Goal: Task Accomplishment & Management: Manage account settings

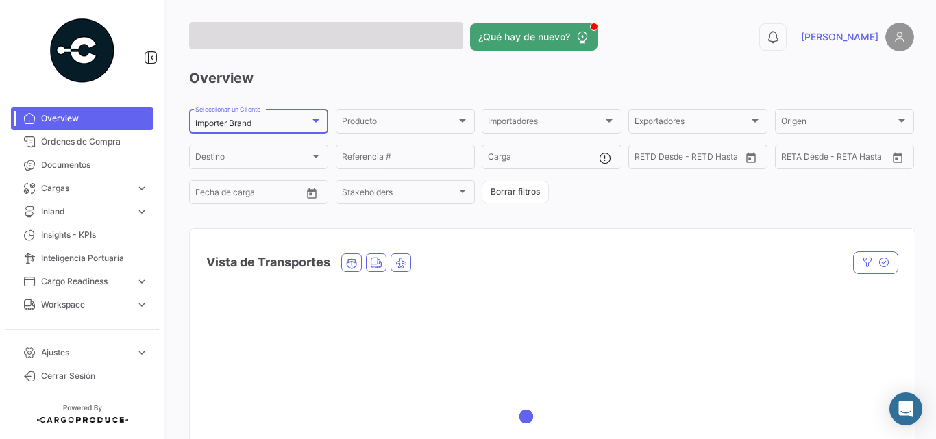
click at [235, 122] on mat-select-trigger "Importer Brand" at bounding box center [223, 123] width 56 height 10
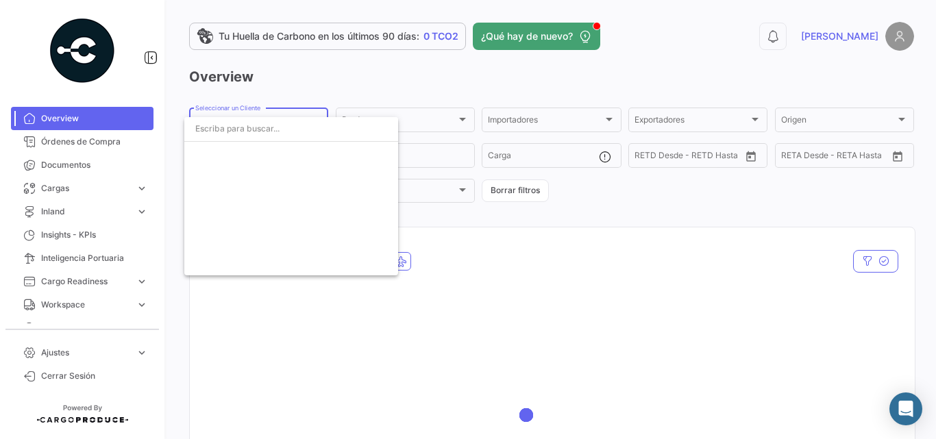
scroll to position [2459, 0]
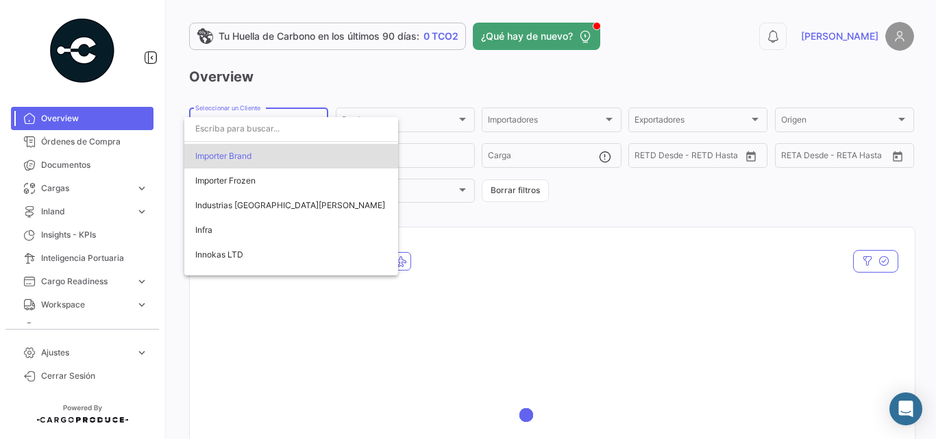
click at [247, 133] on input "dropdown search" at bounding box center [291, 129] width 214 height 25
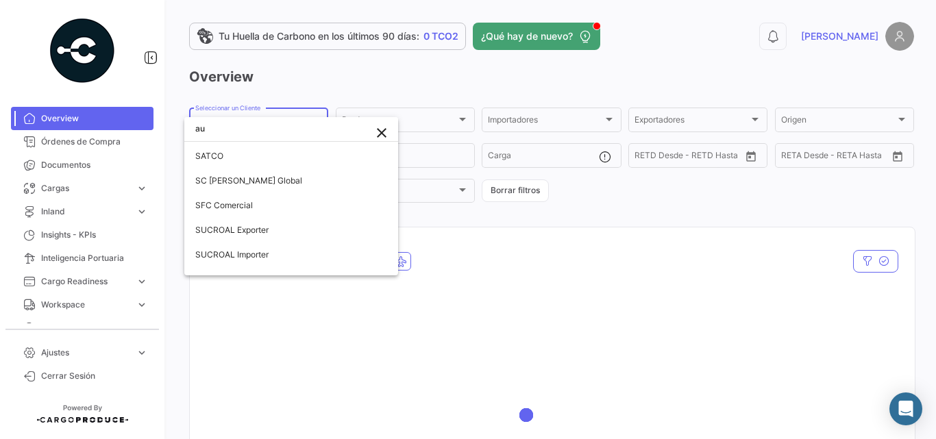
scroll to position [0, 0]
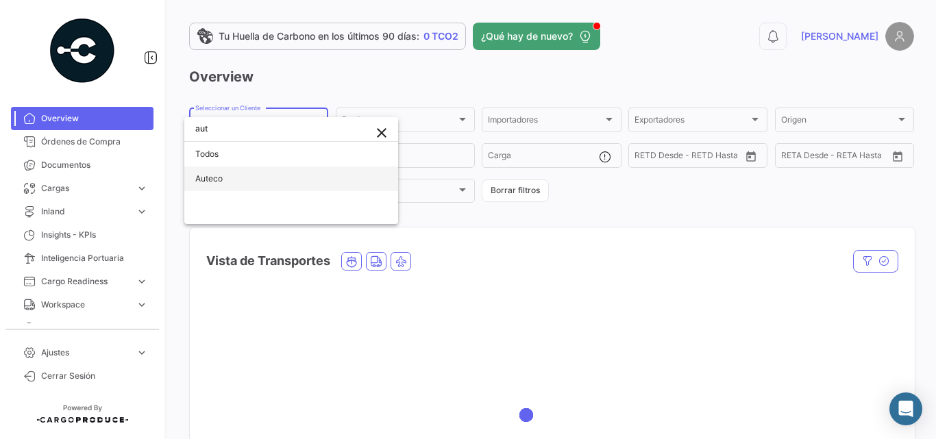
type input "aut"
click at [236, 180] on span "Auteco" at bounding box center [291, 179] width 192 height 25
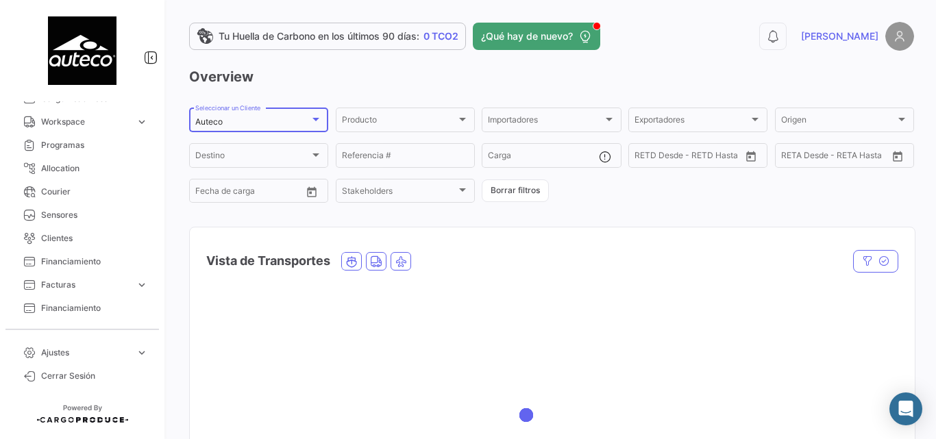
scroll to position [343, 0]
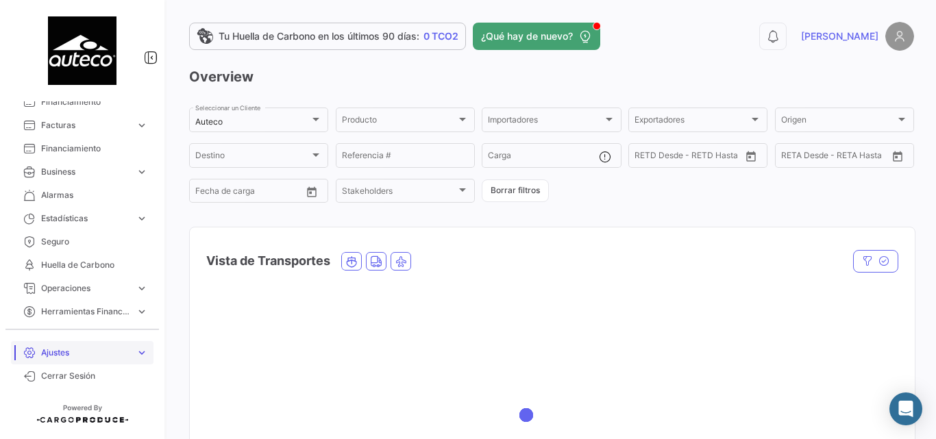
click at [59, 358] on span "Ajustes" at bounding box center [85, 353] width 89 height 12
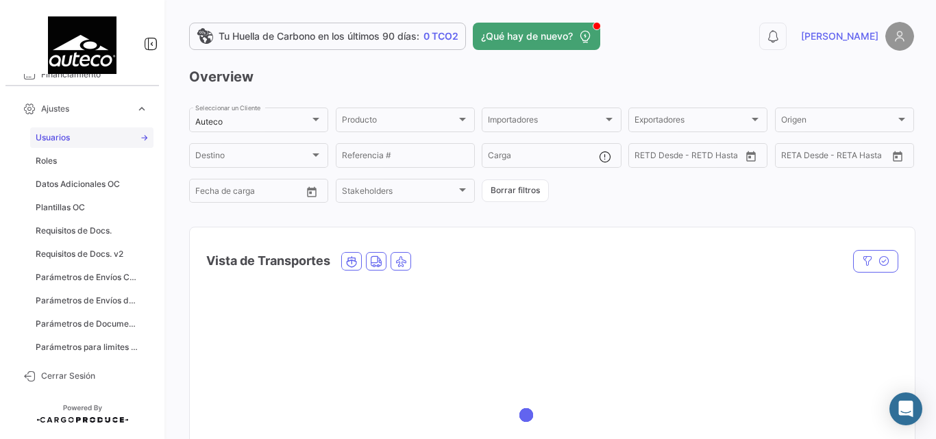
click at [44, 140] on span "Usuarios" at bounding box center [53, 138] width 34 height 12
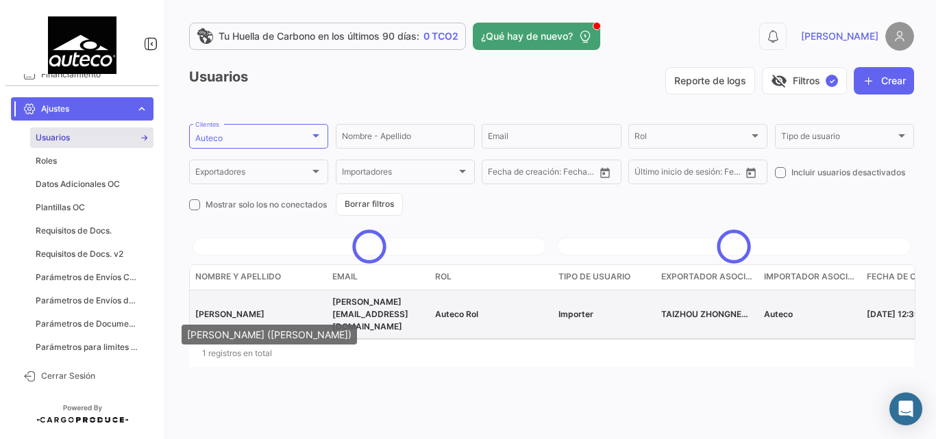
click at [241, 312] on span "[PERSON_NAME]" at bounding box center [229, 314] width 69 height 10
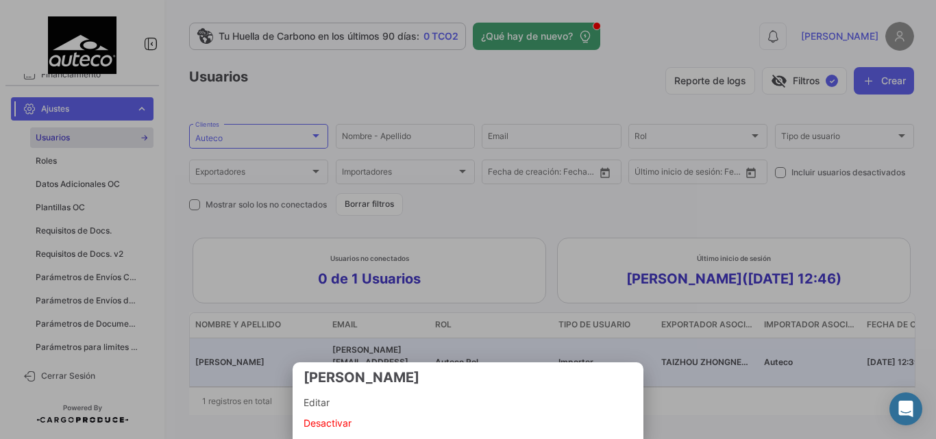
click at [343, 402] on span "Editar" at bounding box center [468, 403] width 329 height 16
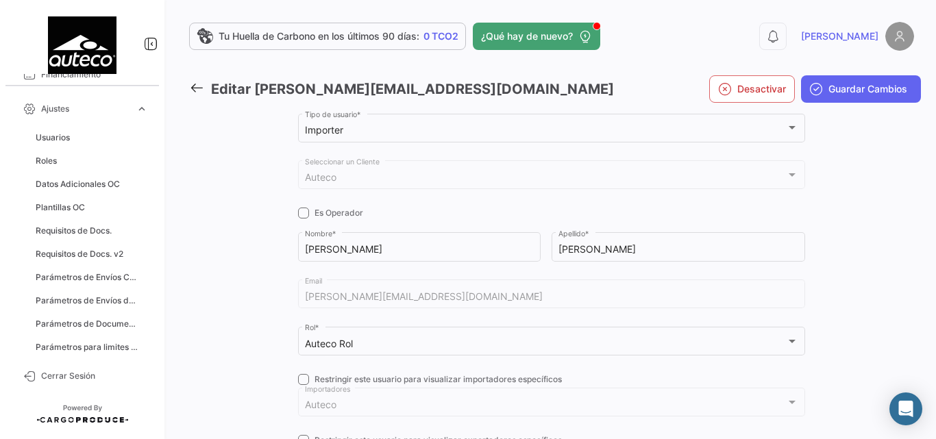
checkbox input "true"
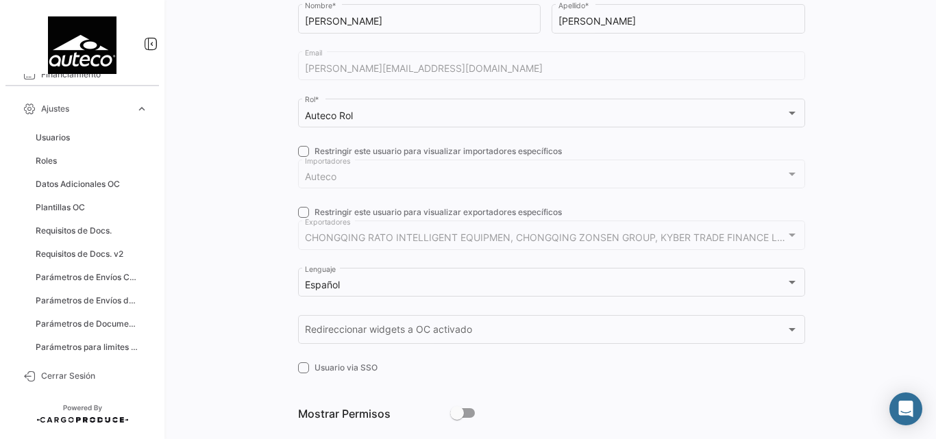
scroll to position [254, 0]
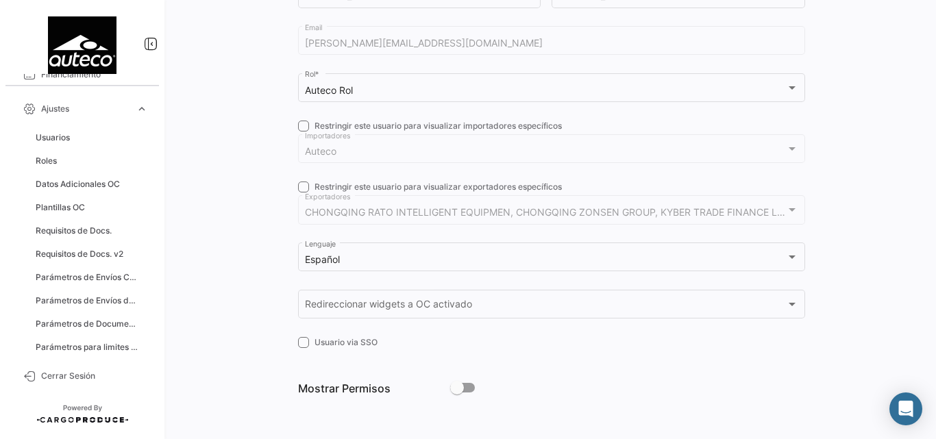
click at [457, 384] on span at bounding box center [457, 388] width 14 height 14
click at [457, 393] on input "checkbox" at bounding box center [456, 393] width 1 height 1
checkbox input "true"
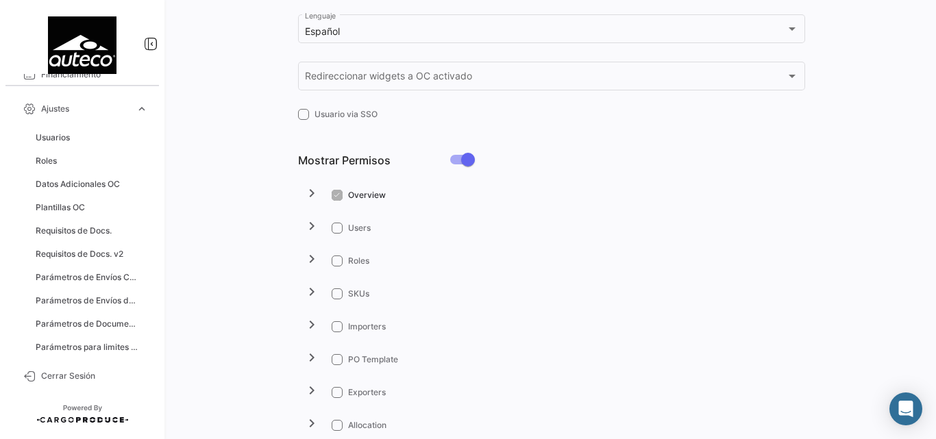
scroll to position [574, 0]
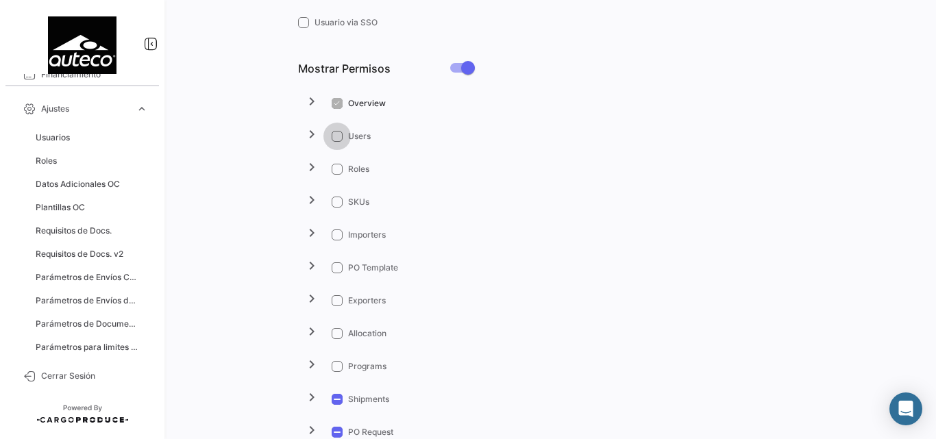
click at [336, 136] on span at bounding box center [337, 136] width 11 height 11
click at [336, 142] on input "Users" at bounding box center [336, 142] width 1 height 1
checkbox input "true"
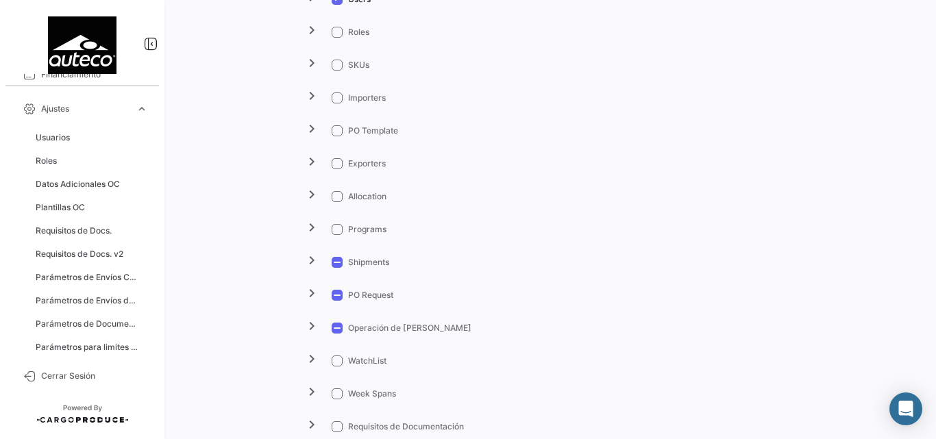
scroll to position [848, 0]
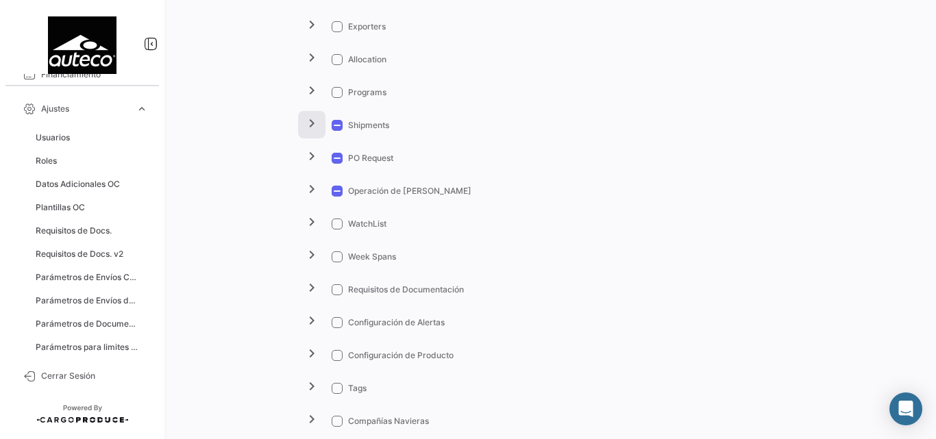
click at [311, 128] on mat-icon "chevron_right" at bounding box center [312, 123] width 16 height 16
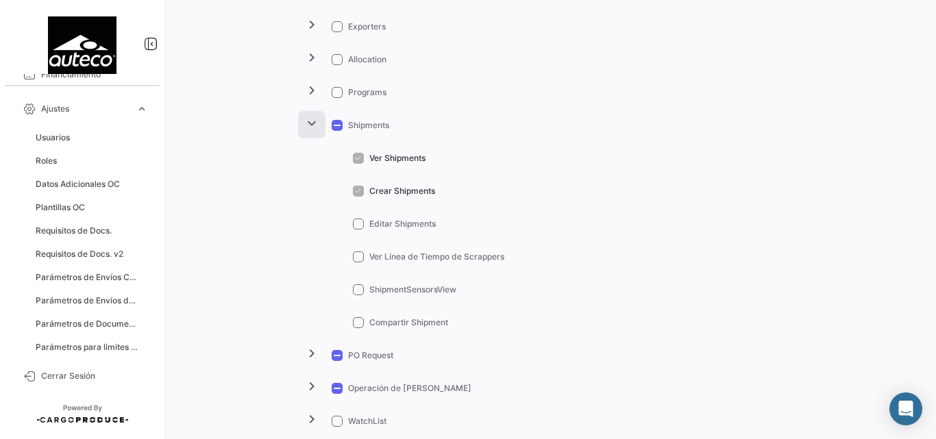
click at [311, 128] on mat-icon "expand_more" at bounding box center [312, 123] width 16 height 16
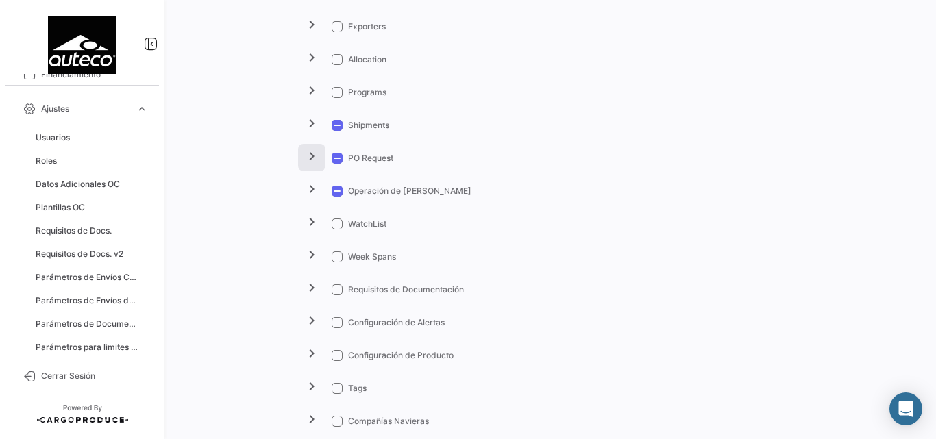
click at [315, 162] on mat-icon "chevron_right" at bounding box center [312, 156] width 16 height 16
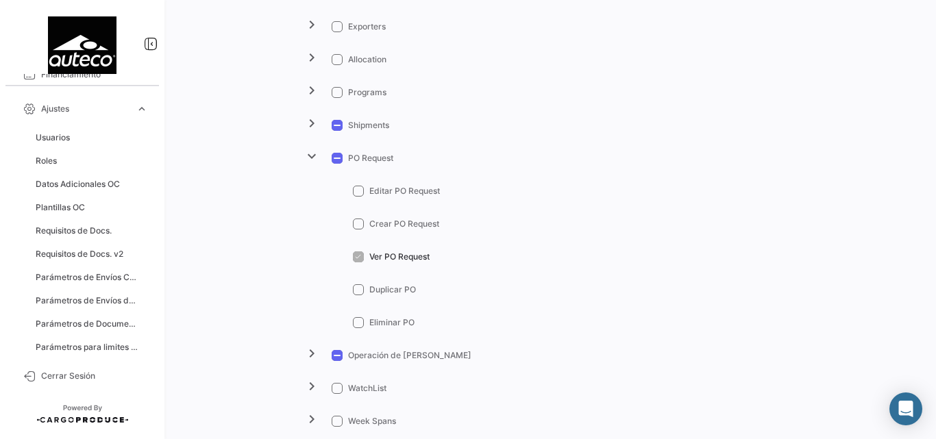
click at [358, 192] on span at bounding box center [358, 191] width 11 height 11
click at [358, 197] on input "Editar PO Request" at bounding box center [358, 197] width 1 height 1
checkbox input "true"
click at [356, 226] on span at bounding box center [358, 224] width 11 height 11
click at [358, 230] on input "Crear PO Request" at bounding box center [358, 230] width 1 height 1
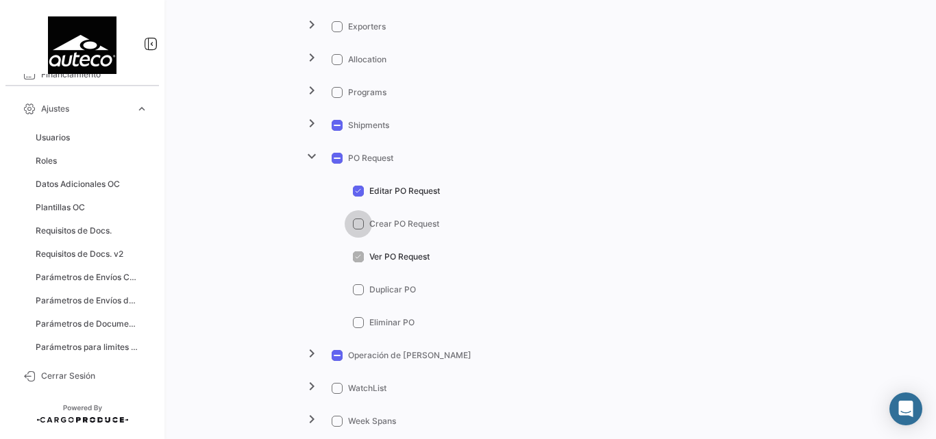
checkbox input "true"
click at [316, 156] on mat-icon "expand_more" at bounding box center [312, 156] width 16 height 16
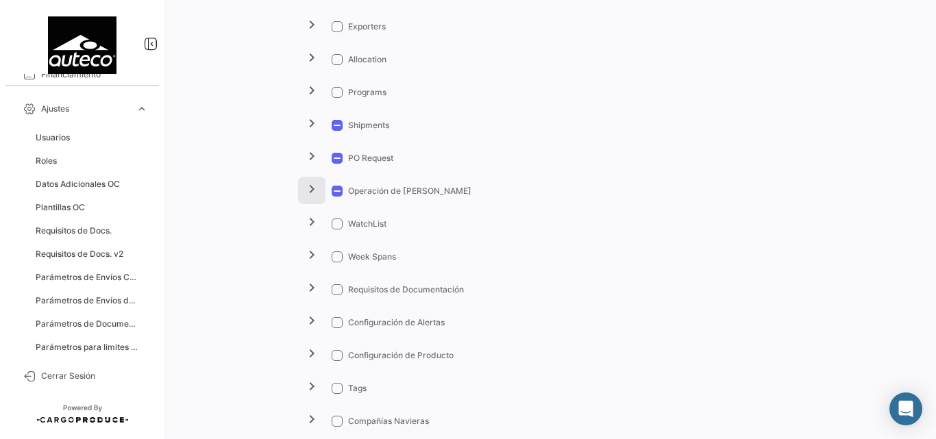
click at [310, 191] on mat-icon "chevron_right" at bounding box center [312, 189] width 16 height 16
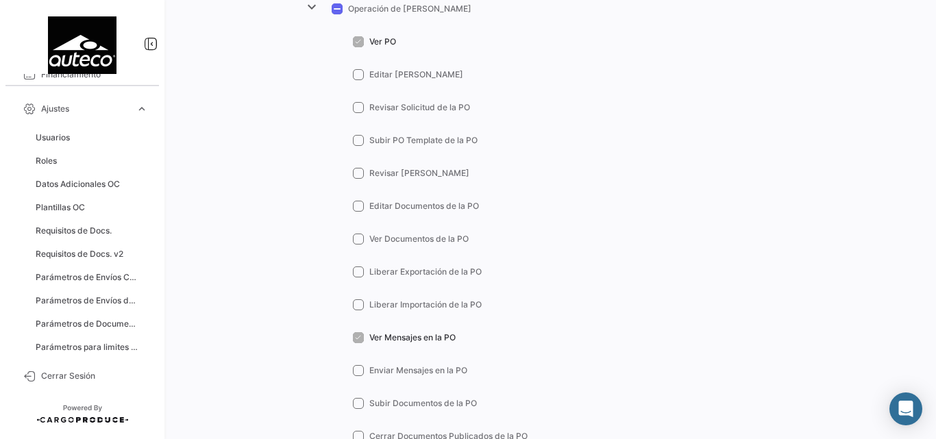
scroll to position [939, 0]
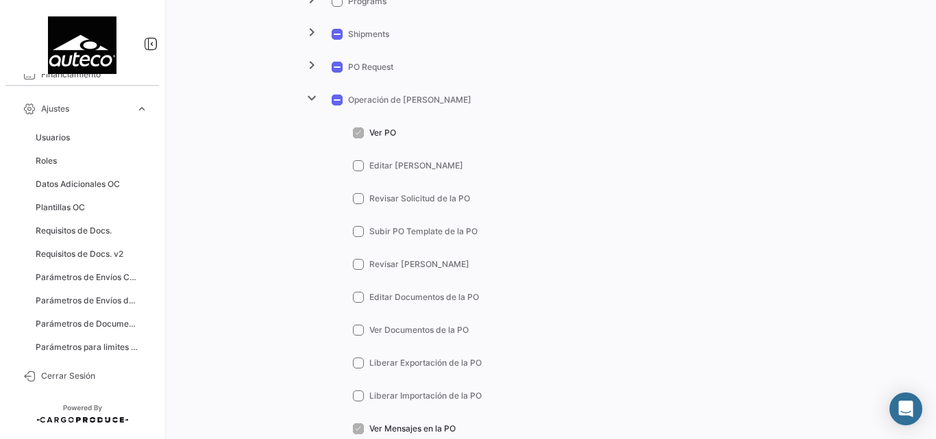
click at [358, 163] on span at bounding box center [358, 165] width 11 height 11
click at [358, 171] on input "Editar [PERSON_NAME]" at bounding box center [358, 171] width 1 height 1
checkbox input "true"
click at [357, 193] on span at bounding box center [358, 198] width 11 height 11
click at [358, 204] on input "Revisar Solicitud de la PO" at bounding box center [358, 204] width 1 height 1
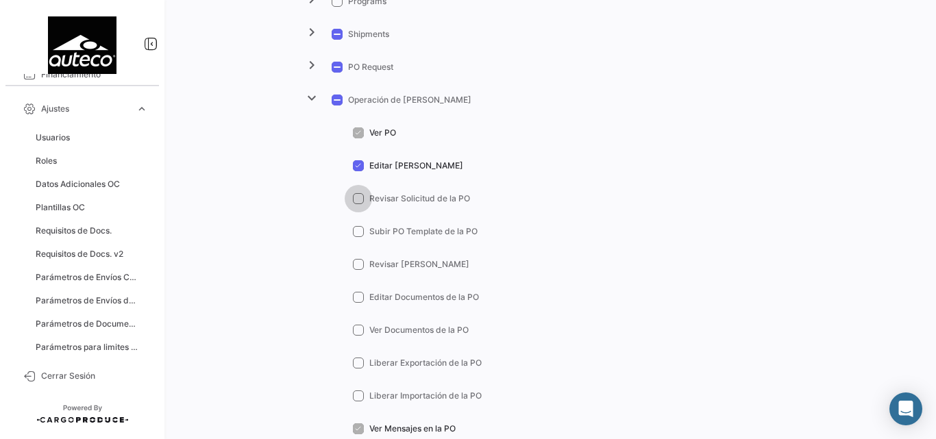
checkbox input "true"
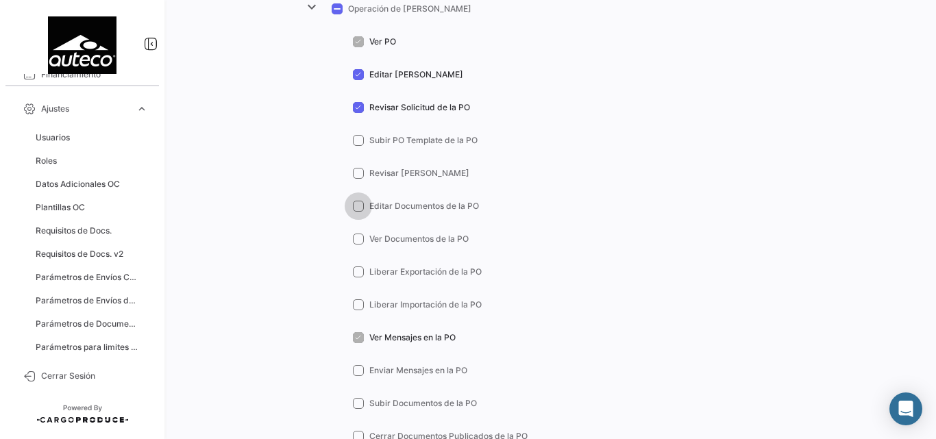
click at [354, 202] on span at bounding box center [358, 206] width 11 height 11
click at [358, 212] on input "Editar Documentos de la PO" at bounding box center [358, 212] width 1 height 1
checkbox input "true"
click at [357, 242] on span at bounding box center [358, 239] width 11 height 11
click at [358, 245] on input "Ver Documentos de la PO" at bounding box center [358, 245] width 1 height 1
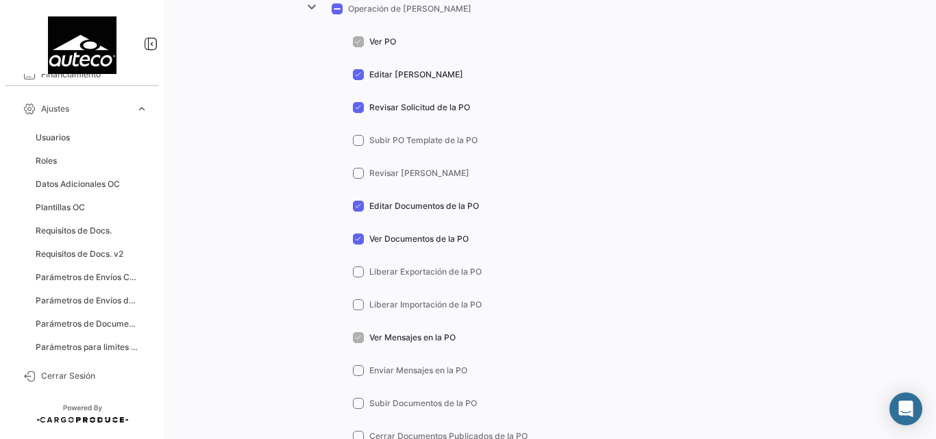
click at [356, 240] on span at bounding box center [358, 239] width 11 height 11
click at [358, 245] on input "Ver Documentos de la PO" at bounding box center [358, 245] width 1 height 1
checkbox input "false"
click at [355, 204] on span at bounding box center [358, 206] width 11 height 11
click at [358, 212] on input "Editar Documentos de la PO" at bounding box center [358, 212] width 1 height 1
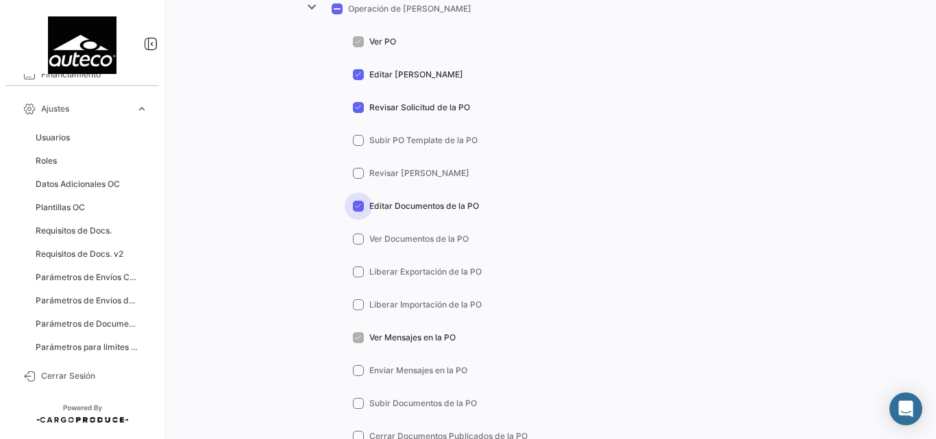
checkbox input "false"
click at [357, 113] on label "Revisar Solicitud de la PO" at bounding box center [411, 107] width 117 height 12
click at [358, 113] on input "Revisar Solicitud de la PO" at bounding box center [358, 113] width 1 height 1
checkbox input "false"
click at [353, 72] on span at bounding box center [358, 74] width 11 height 11
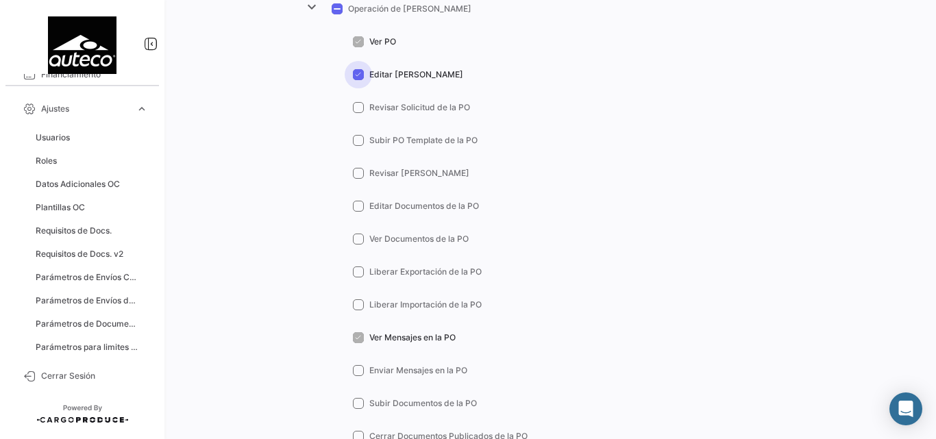
click at [358, 80] on input "Editar [PERSON_NAME]" at bounding box center [358, 80] width 1 height 1
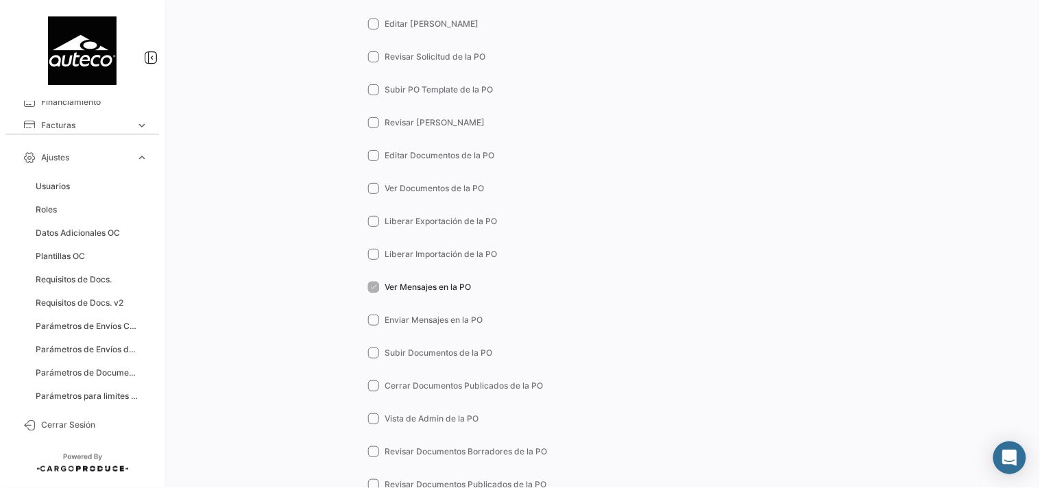
scroll to position [929, 0]
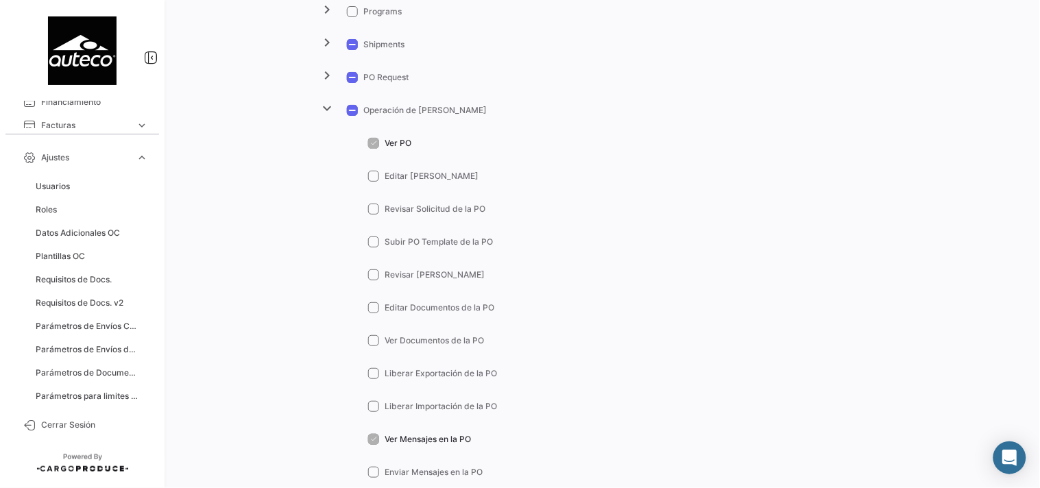
click at [373, 172] on span at bounding box center [373, 176] width 11 height 11
click at [373, 182] on input "Editar [PERSON_NAME]" at bounding box center [373, 182] width 1 height 1
checkbox input "true"
click at [368, 210] on span at bounding box center [373, 209] width 11 height 11
click at [373, 215] on input "Revisar Solicitud de la PO" at bounding box center [373, 215] width 1 height 1
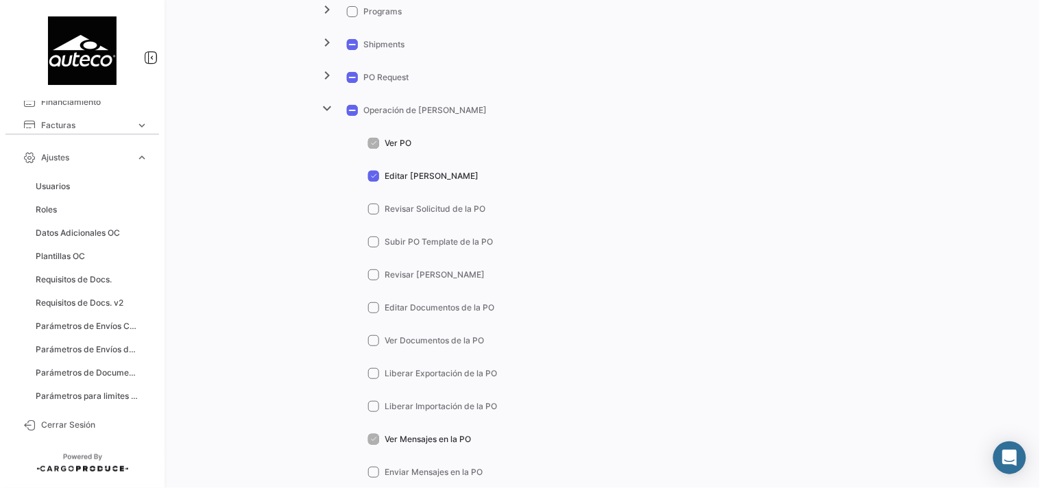
checkbox input "true"
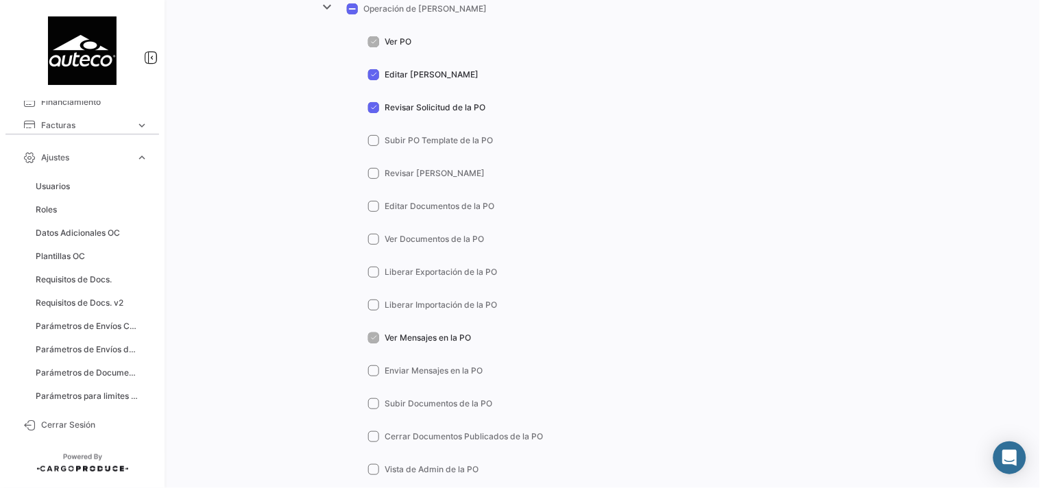
click at [368, 139] on span at bounding box center [373, 140] width 11 height 11
click at [373, 146] on input "Subir PO Template de la PO" at bounding box center [373, 146] width 1 height 1
checkbox input "true"
click at [371, 173] on span at bounding box center [373, 173] width 11 height 11
click at [373, 179] on input "Revisar [PERSON_NAME]" at bounding box center [373, 179] width 1 height 1
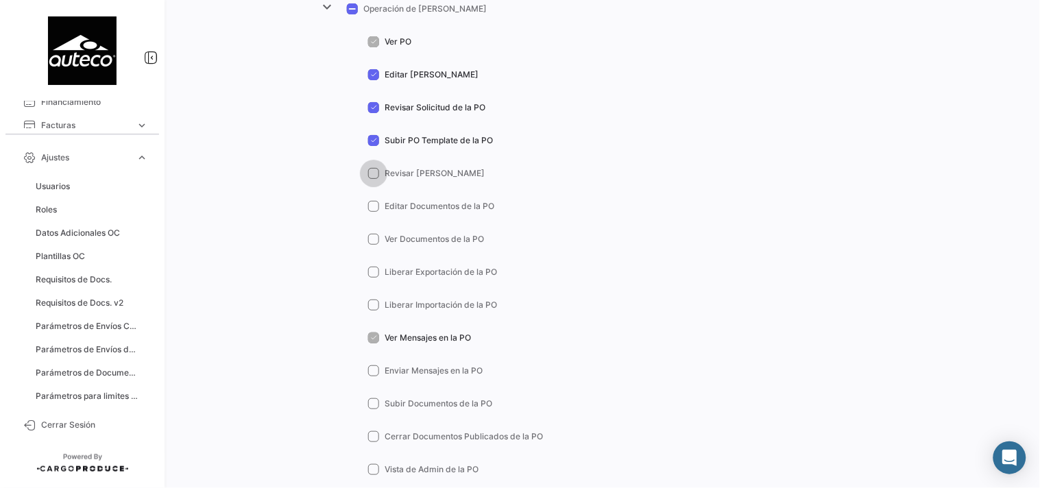
checkbox input "true"
click at [371, 204] on span at bounding box center [373, 206] width 11 height 11
click at [373, 212] on input "Editar Documentos de la PO" at bounding box center [373, 212] width 1 height 1
checkbox input "true"
click at [374, 231] on mat-checkbox "Ver Documentos de la PO" at bounding box center [426, 238] width 116 height 14
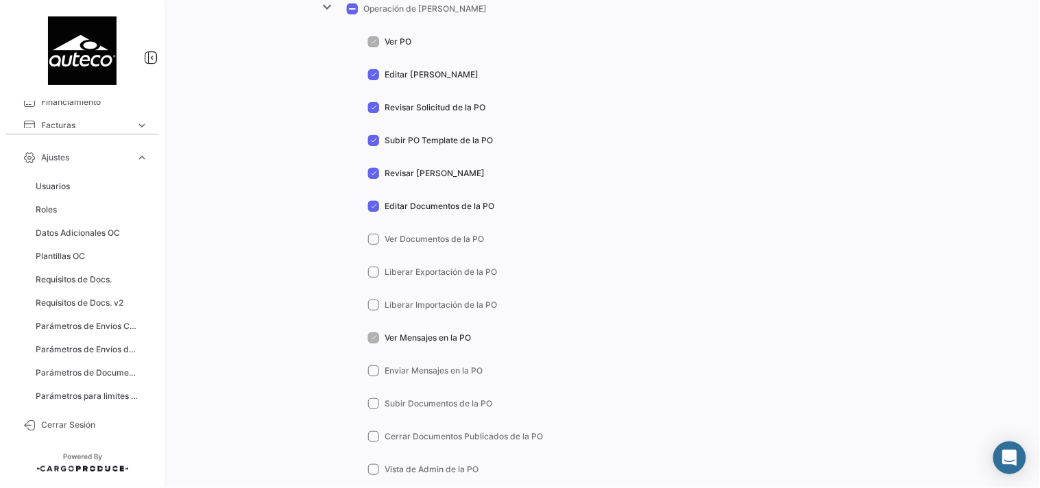
click at [377, 235] on span at bounding box center [373, 239] width 11 height 11
click at [373, 245] on input "Ver Documentos de la PO" at bounding box center [373, 245] width 1 height 1
checkbox input "true"
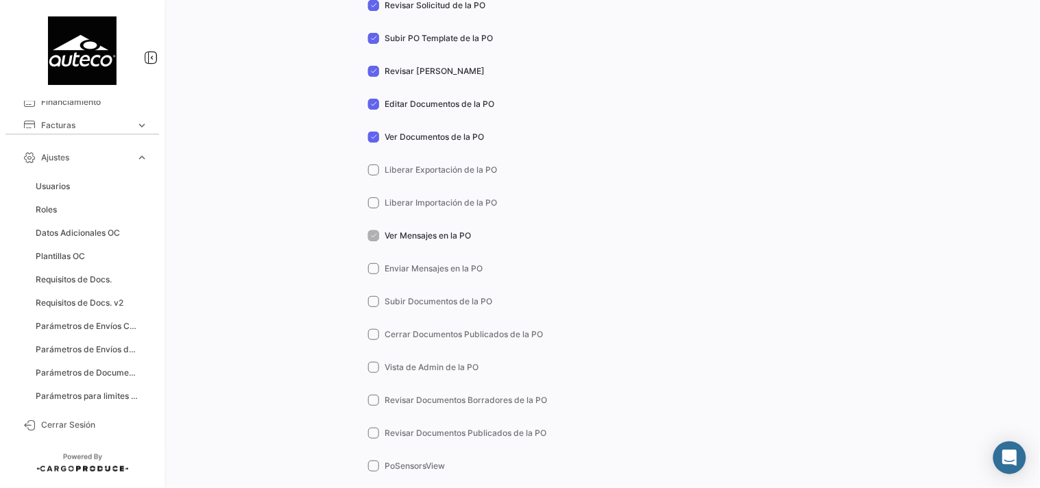
click at [368, 165] on span at bounding box center [373, 169] width 11 height 11
click at [373, 175] on input "Liberar Exportación de la PO" at bounding box center [373, 175] width 1 height 1
checkbox input "true"
click at [373, 197] on span at bounding box center [373, 202] width 11 height 11
click at [373, 208] on input "Liberar Importación de la PO" at bounding box center [373, 208] width 1 height 1
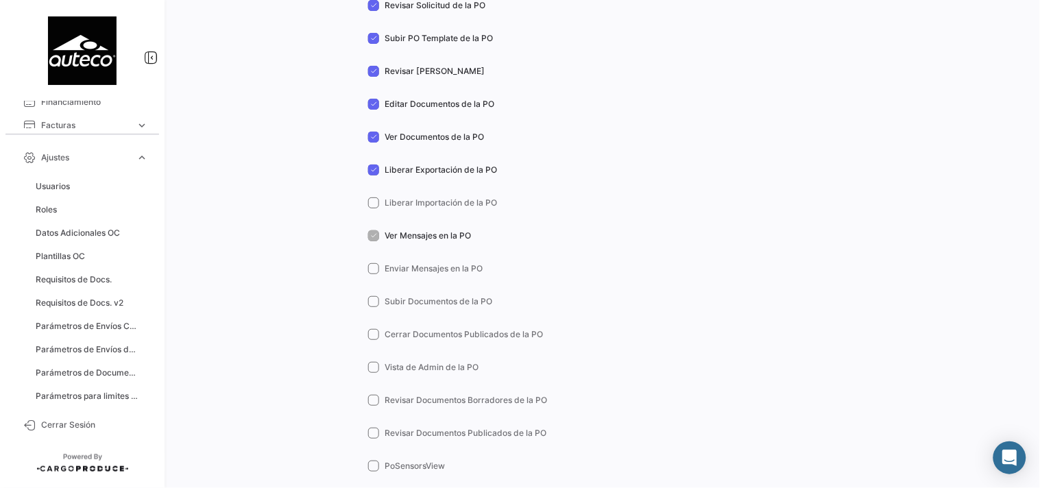
checkbox input "true"
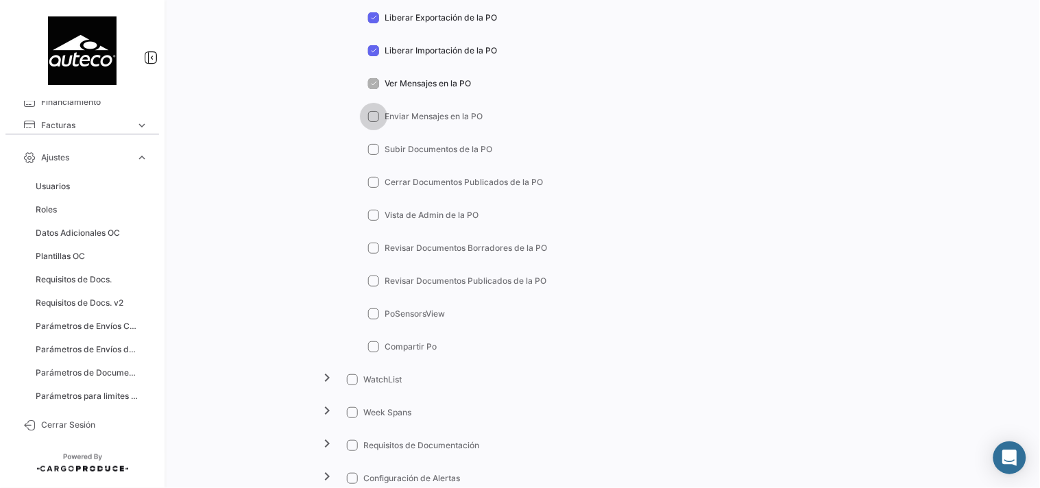
click at [376, 117] on span at bounding box center [373, 116] width 11 height 11
click at [373, 122] on input "Enviar Mensajes en la PO" at bounding box center [373, 122] width 1 height 1
checkbox input "true"
click at [372, 147] on span at bounding box center [373, 149] width 11 height 11
click at [373, 155] on input "Subir Documentos de la PO" at bounding box center [373, 155] width 1 height 1
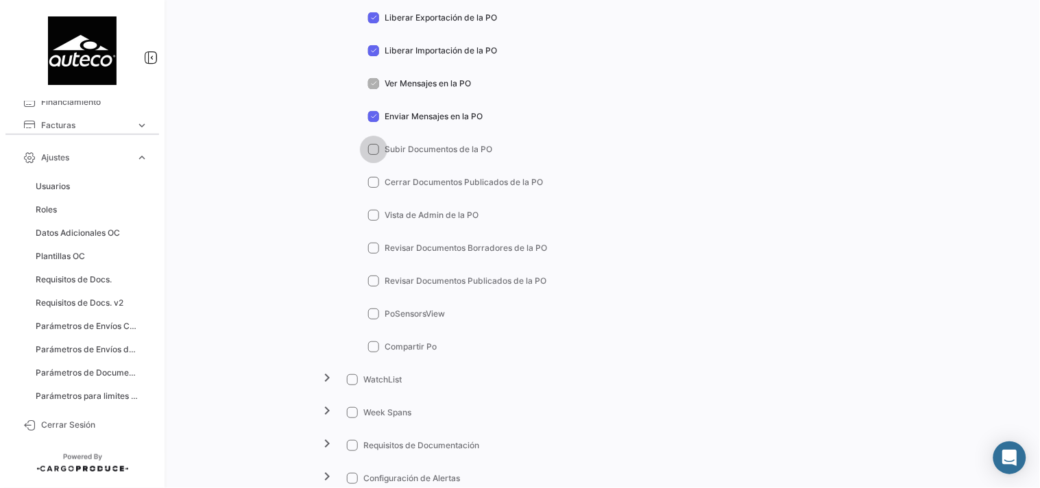
checkbox input "true"
click at [373, 182] on span at bounding box center [373, 182] width 11 height 11
click at [373, 188] on input "Cerrar Documentos Publicados de la PO" at bounding box center [373, 188] width 1 height 1
checkbox input "true"
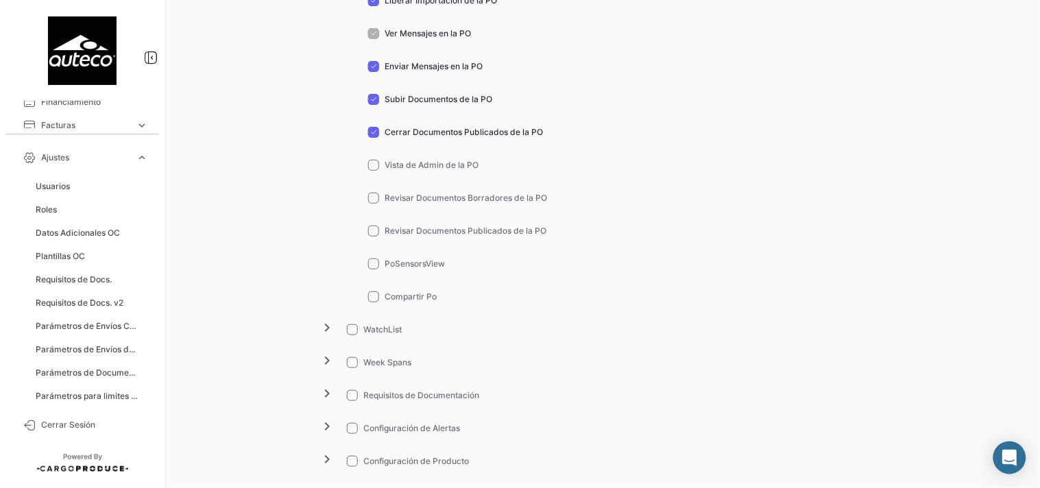
click at [373, 193] on span at bounding box center [373, 198] width 11 height 11
click at [373, 204] on input "Revisar Documentos Borradores de la PO" at bounding box center [373, 204] width 1 height 1
checkbox input "true"
click at [372, 230] on span at bounding box center [373, 230] width 11 height 11
click at [373, 236] on input "Revisar Documentos Publicados de la PO" at bounding box center [373, 236] width 1 height 1
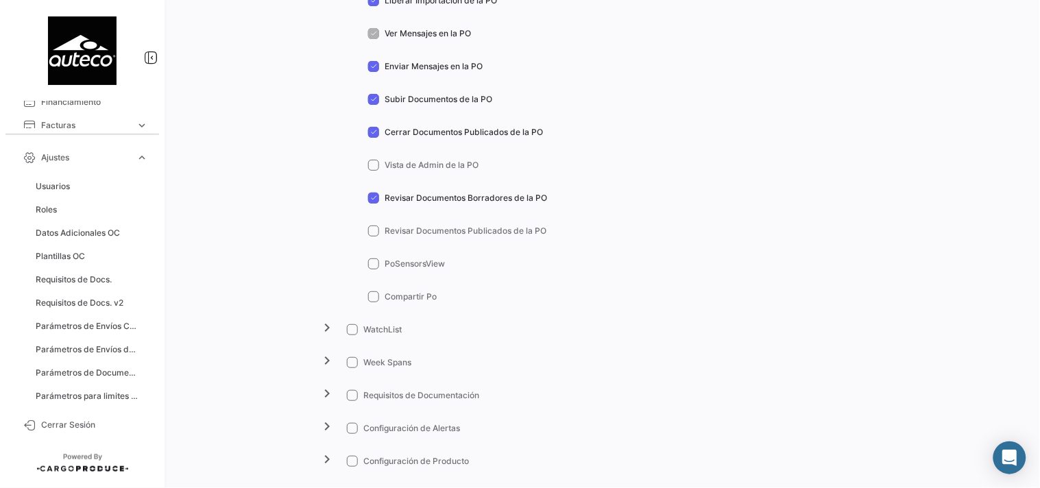
checkbox input "true"
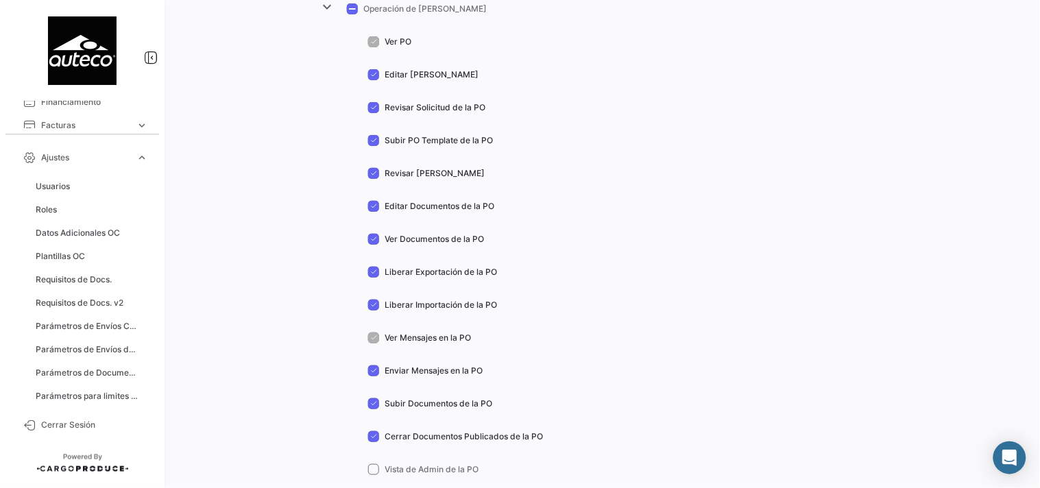
scroll to position [878, 0]
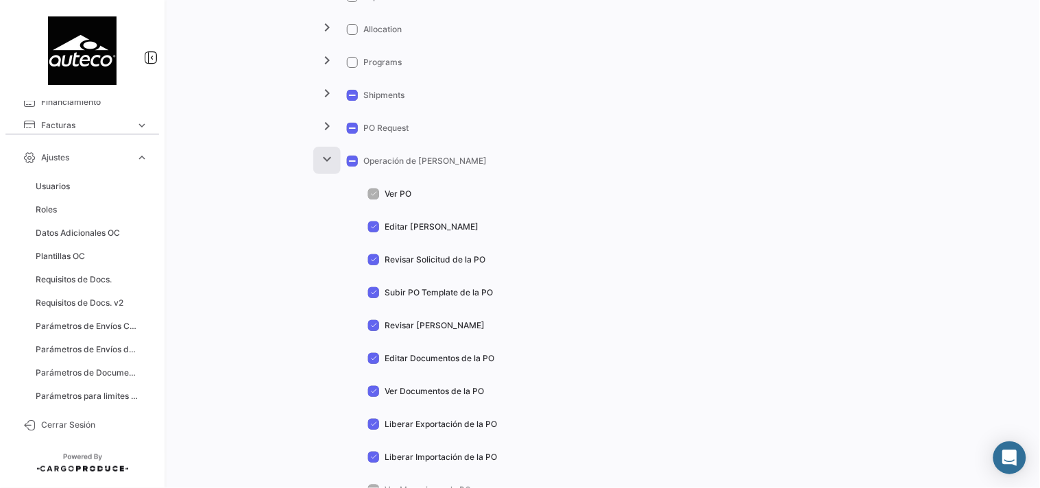
click at [330, 160] on mat-icon "expand_more" at bounding box center [327, 159] width 16 height 16
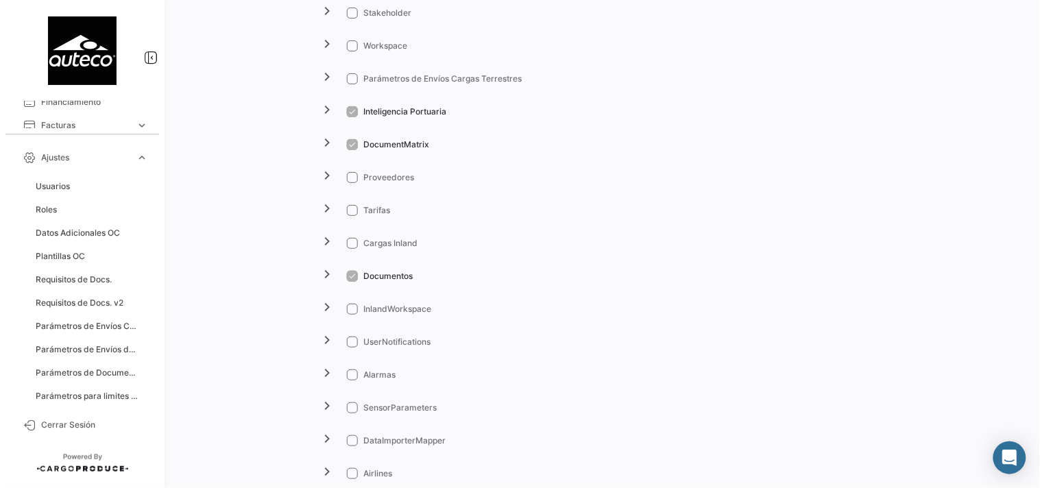
scroll to position [2096, 0]
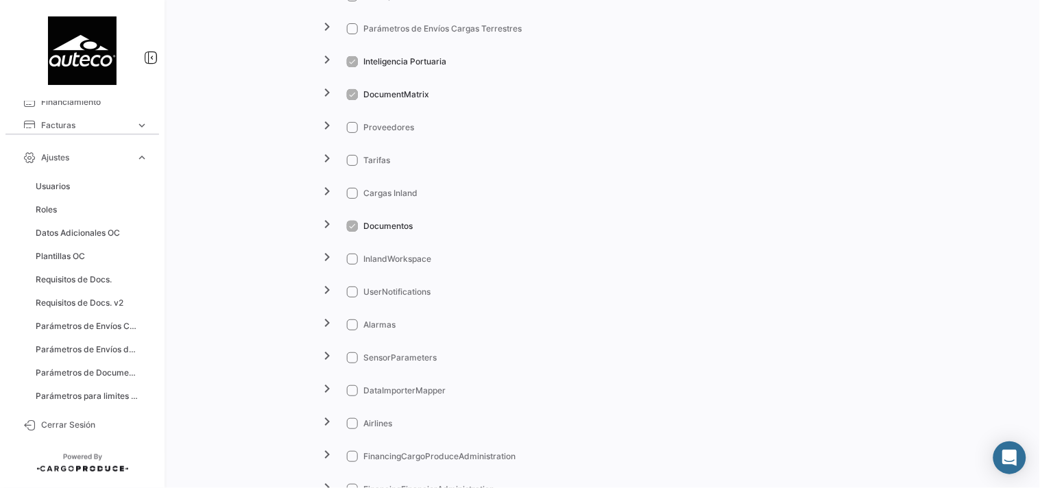
click at [347, 127] on span at bounding box center [352, 127] width 11 height 11
click at [352, 133] on input "Proveedores" at bounding box center [352, 133] width 1 height 1
checkbox input "true"
click at [350, 159] on span at bounding box center [352, 160] width 11 height 11
click at [352, 166] on input "Tarifas" at bounding box center [352, 166] width 1 height 1
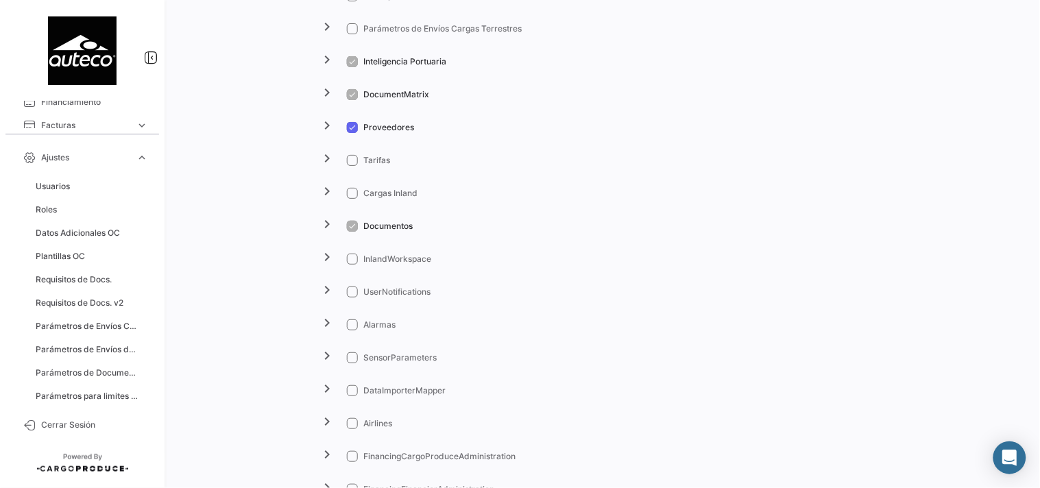
checkbox input "true"
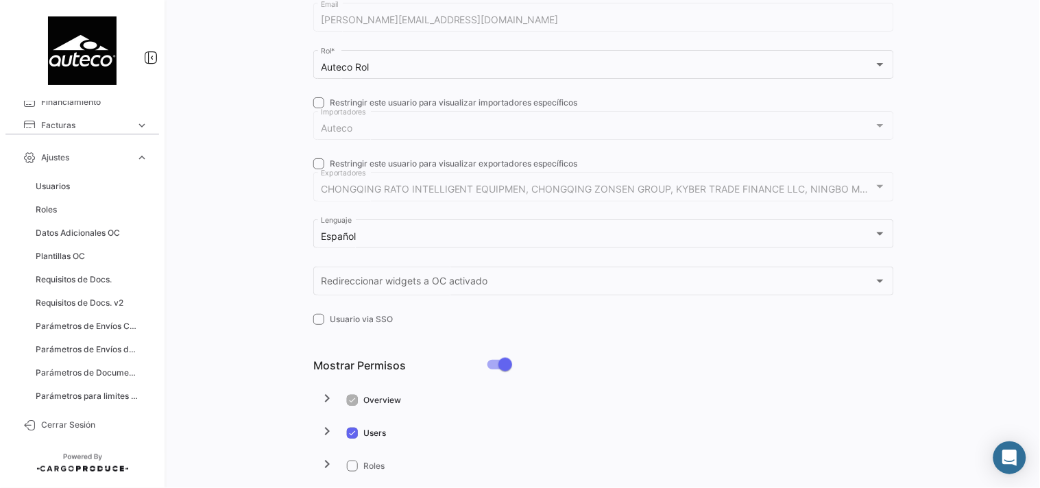
scroll to position [0, 0]
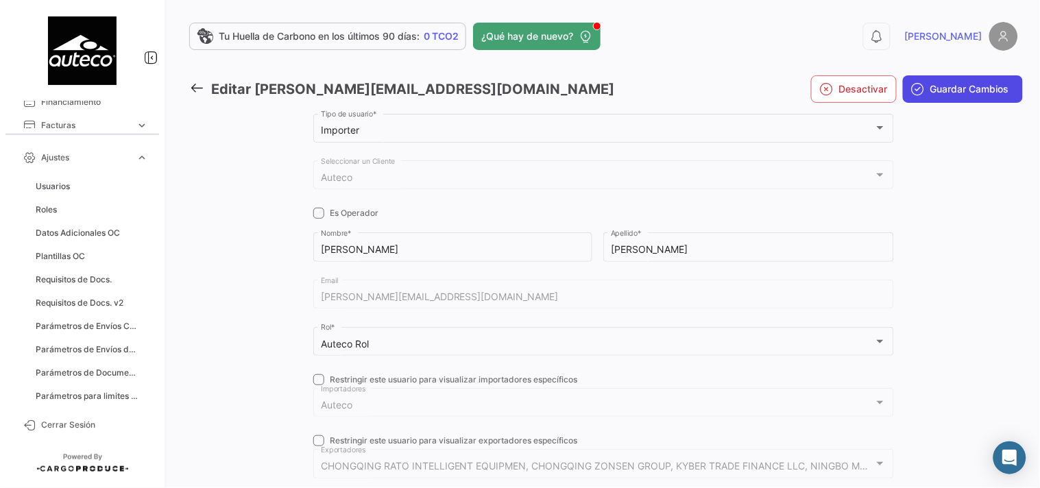
click at [935, 82] on span "Guardar Cambios" at bounding box center [969, 89] width 79 height 14
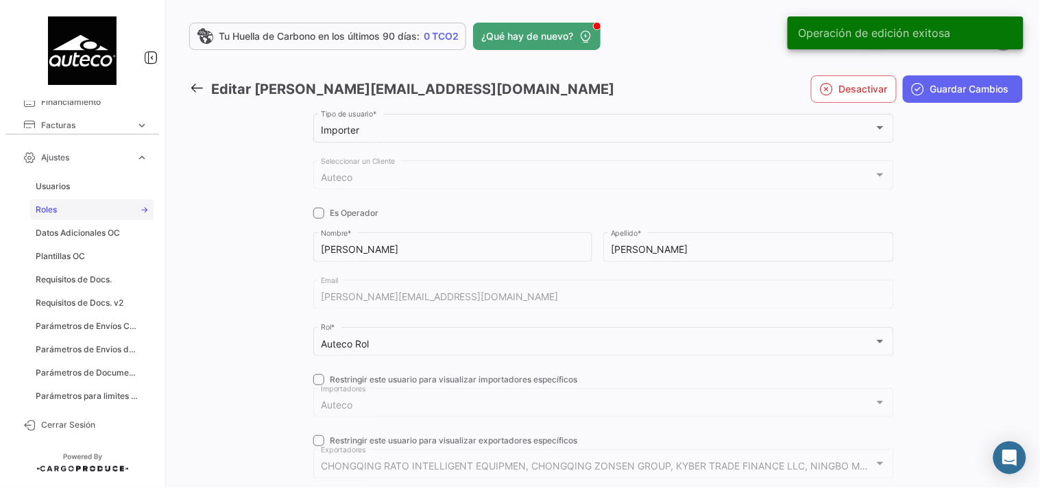
click at [57, 213] on link "Roles" at bounding box center [91, 209] width 123 height 21
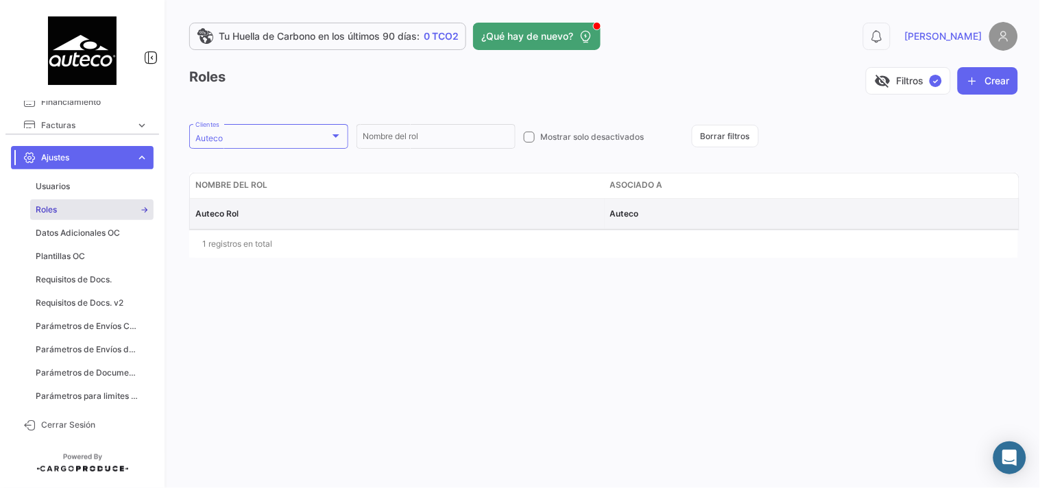
click at [220, 215] on span "Auteco Rol" at bounding box center [216, 213] width 43 height 10
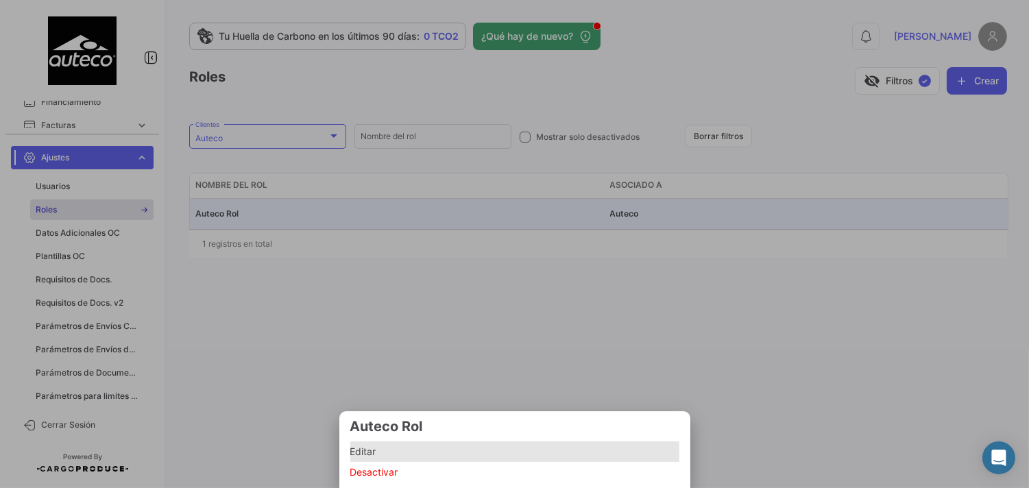
click at [372, 439] on span "Editar" at bounding box center [514, 451] width 329 height 16
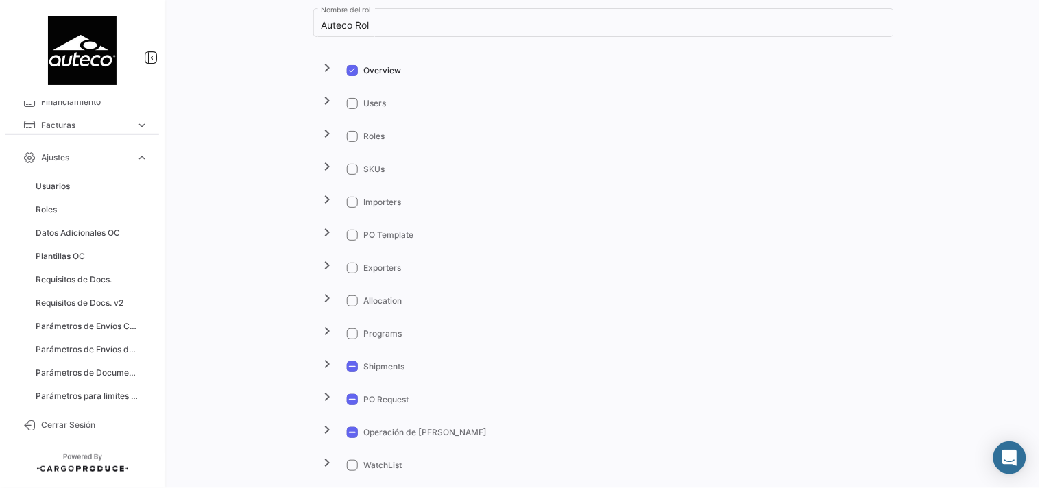
scroll to position [254, 0]
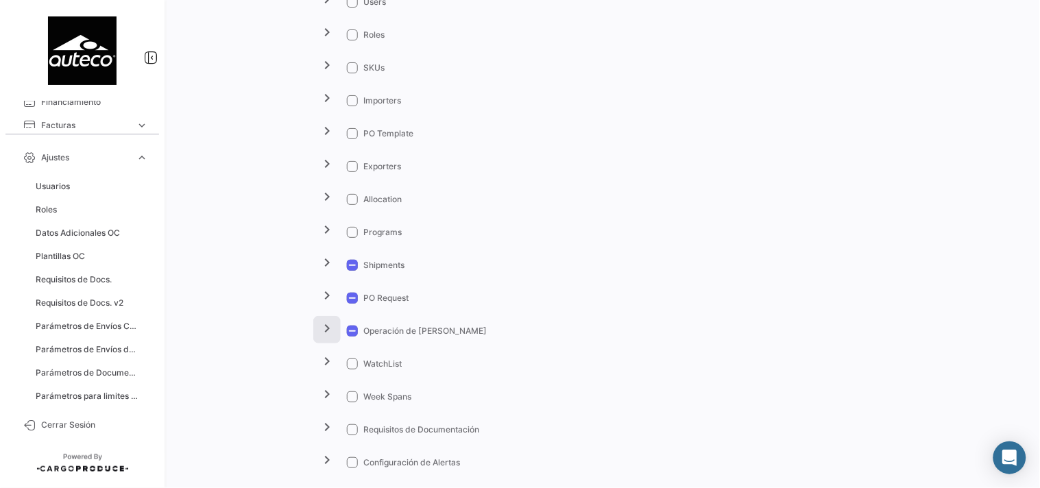
click at [325, 336] on mat-icon "chevron_right" at bounding box center [327, 328] width 16 height 16
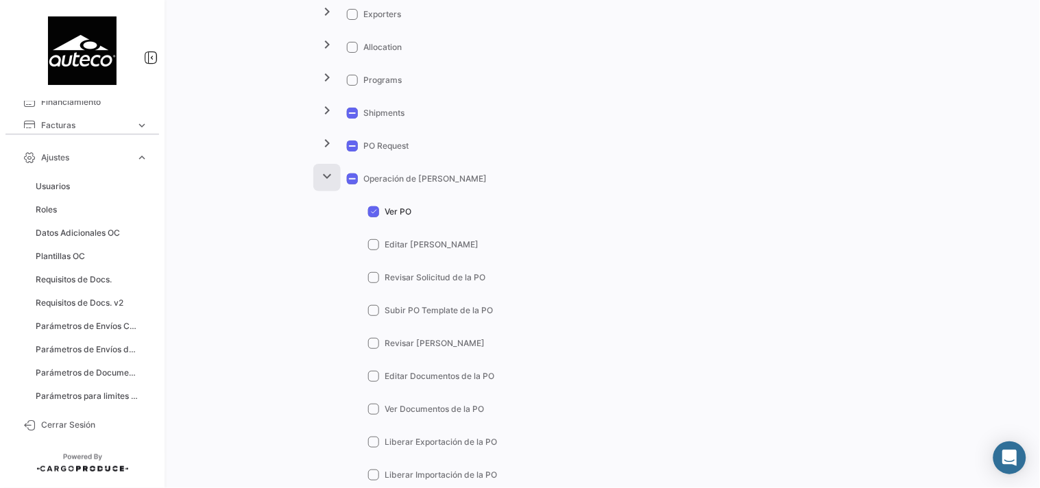
click at [327, 175] on mat-icon "expand_more" at bounding box center [327, 176] width 16 height 16
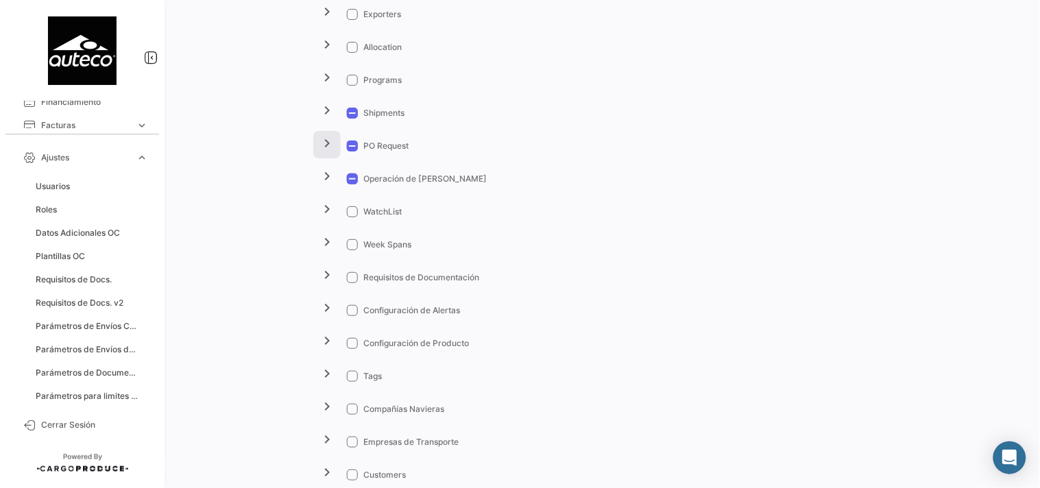
click at [332, 145] on mat-icon "chevron_right" at bounding box center [327, 143] width 16 height 16
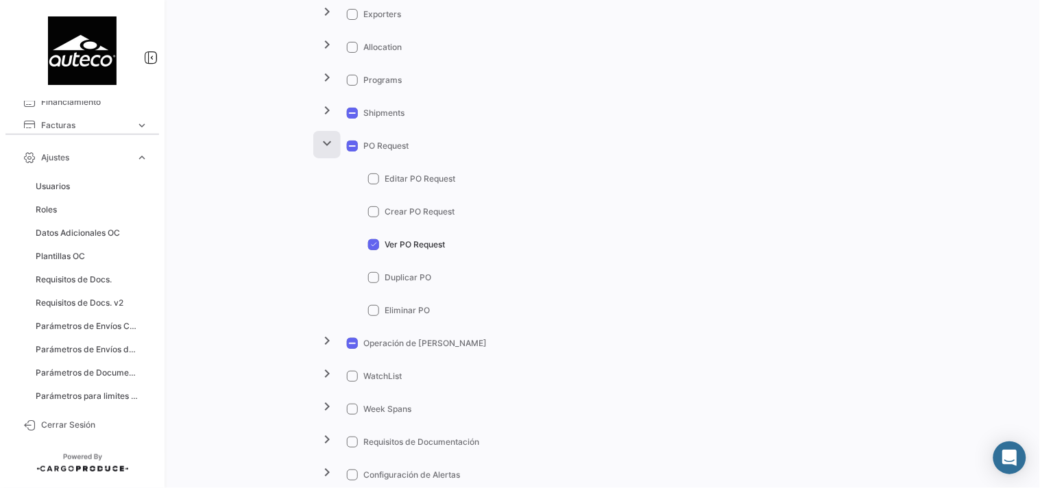
click at [326, 147] on mat-icon "expand_more" at bounding box center [327, 143] width 16 height 16
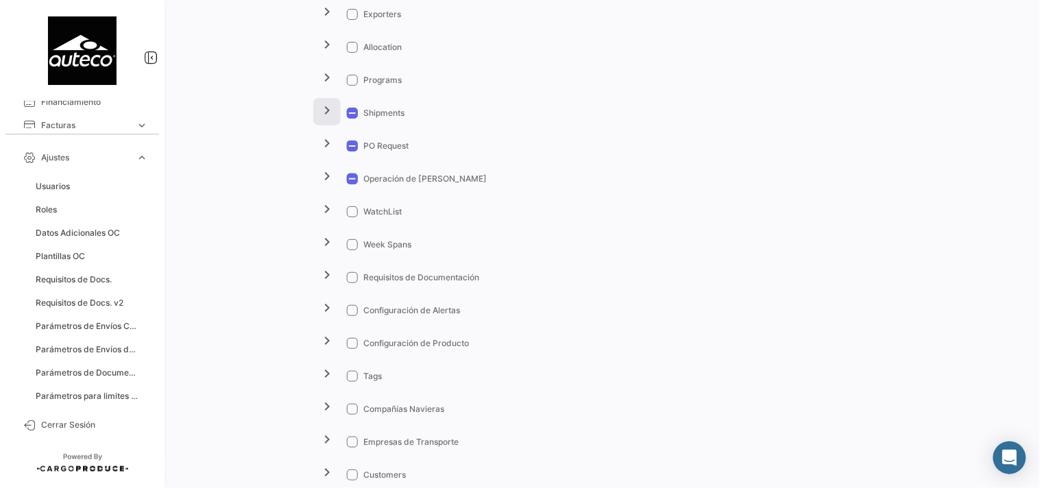
click at [327, 118] on mat-icon "chevron_right" at bounding box center [327, 110] width 16 height 16
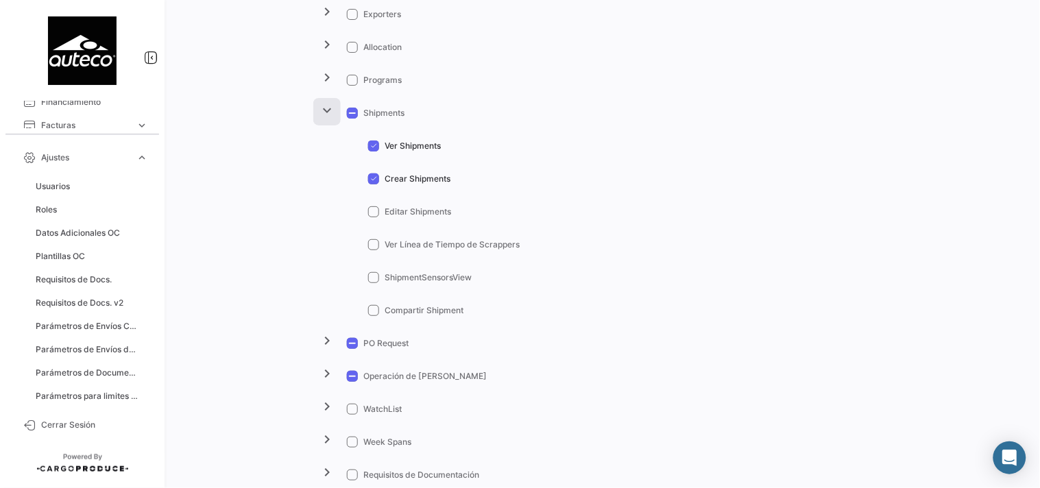
click at [327, 118] on mat-icon "expand_more" at bounding box center [327, 110] width 16 height 16
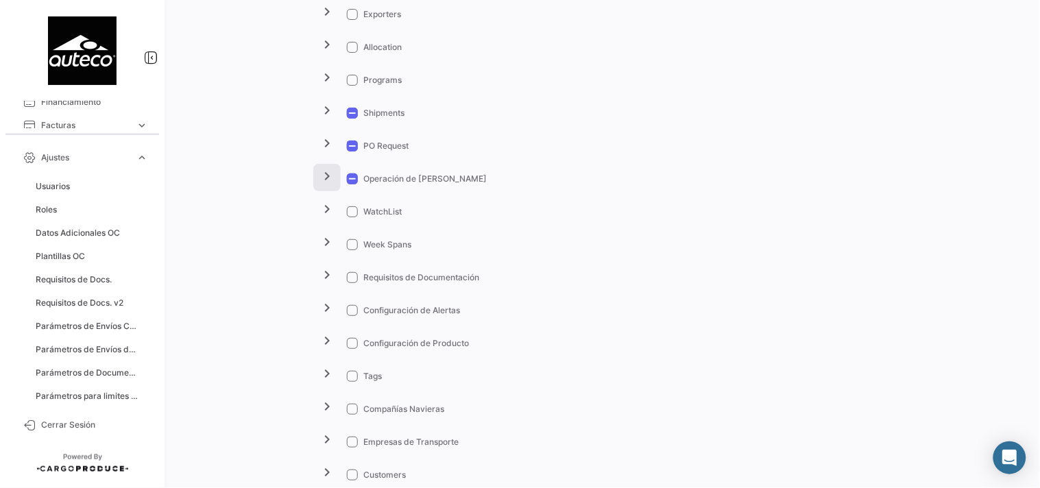
click at [332, 169] on mat-icon "chevron_right" at bounding box center [327, 176] width 16 height 16
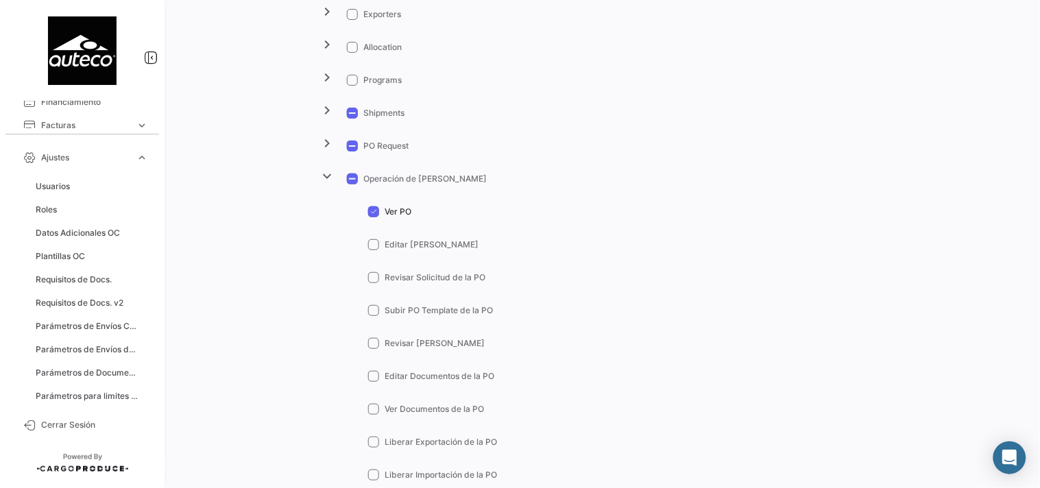
scroll to position [508, 0]
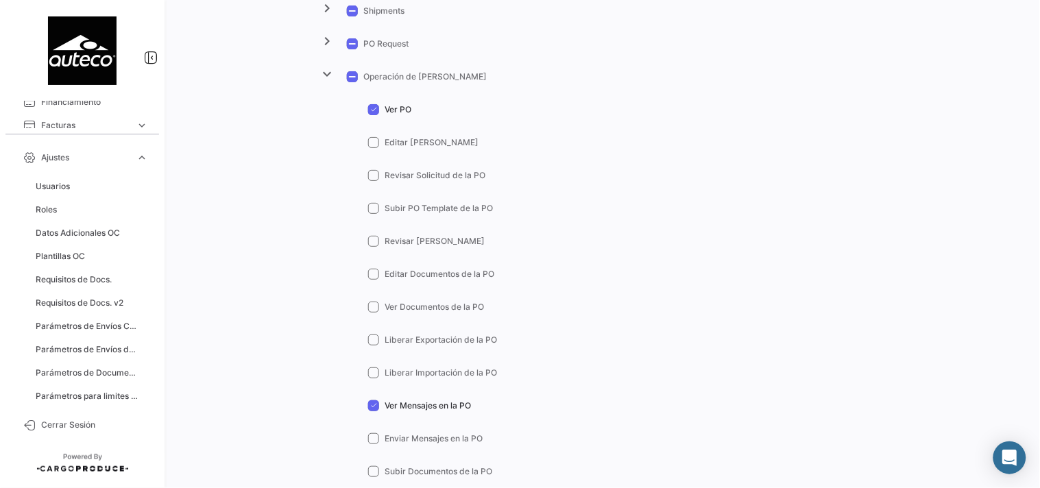
click at [376, 139] on span at bounding box center [373, 142] width 11 height 11
click at [373, 148] on input "Editar [PERSON_NAME]" at bounding box center [373, 148] width 1 height 1
checkbox input "true"
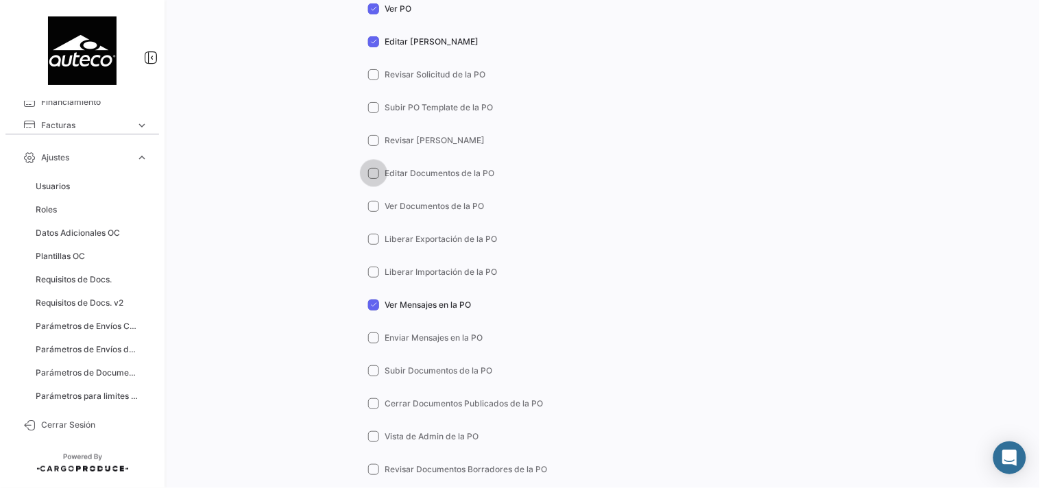
click at [371, 173] on span at bounding box center [373, 173] width 11 height 11
click at [373, 179] on input "Editar Documentos de la PO" at bounding box center [373, 179] width 1 height 1
checkbox input "true"
click at [373, 201] on span at bounding box center [373, 206] width 11 height 11
click at [373, 212] on input "Ver Documentos de la PO" at bounding box center [373, 212] width 1 height 1
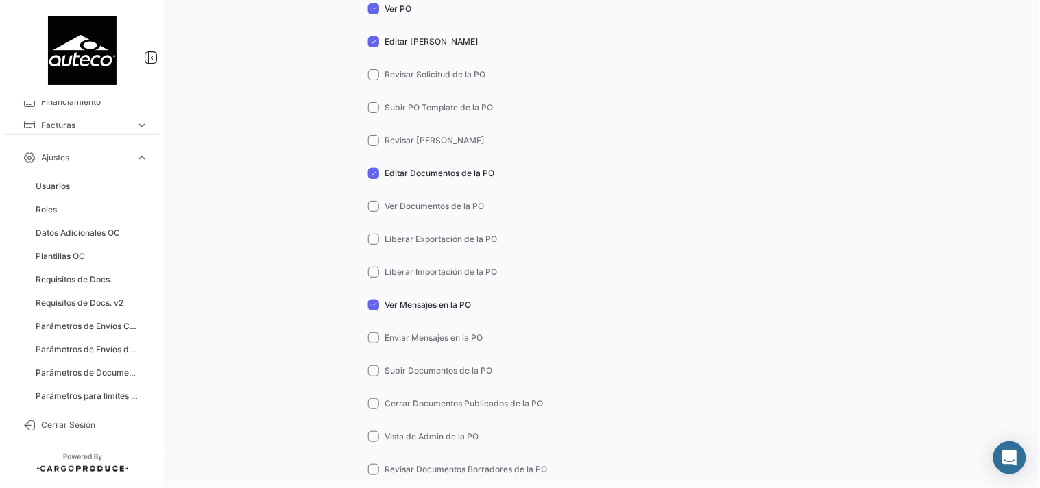
checkbox input "true"
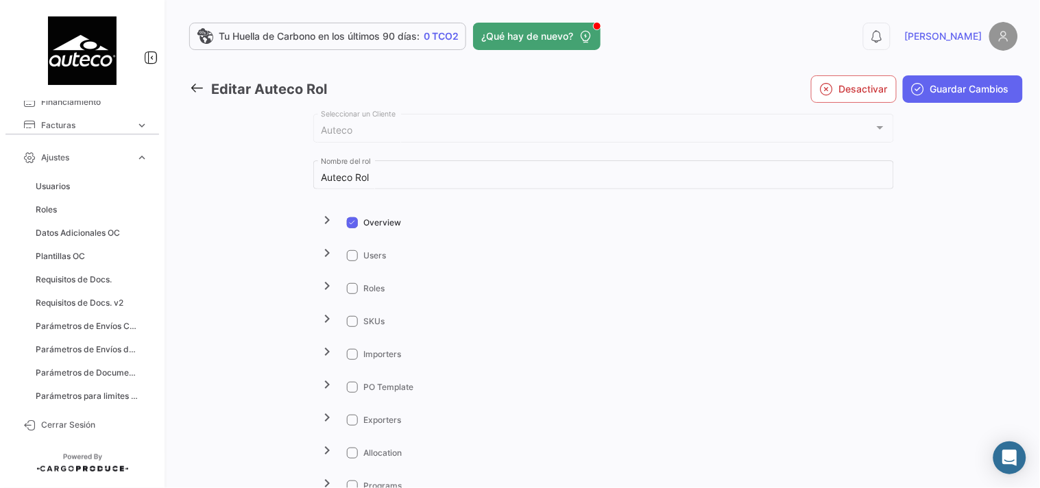
scroll to position [152, 0]
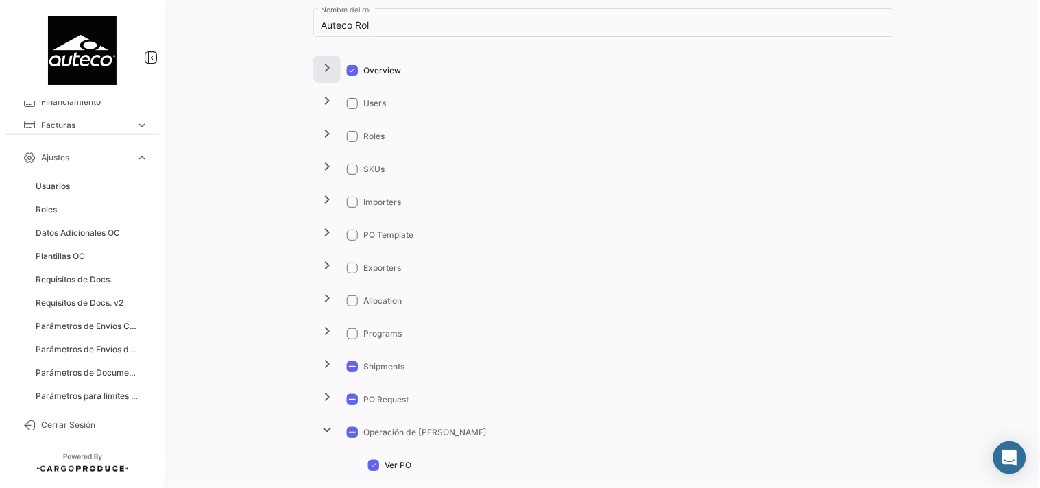
click at [325, 69] on mat-icon "chevron_right" at bounding box center [327, 68] width 16 height 16
click at [325, 69] on mat-icon "expand_more" at bounding box center [327, 68] width 16 height 16
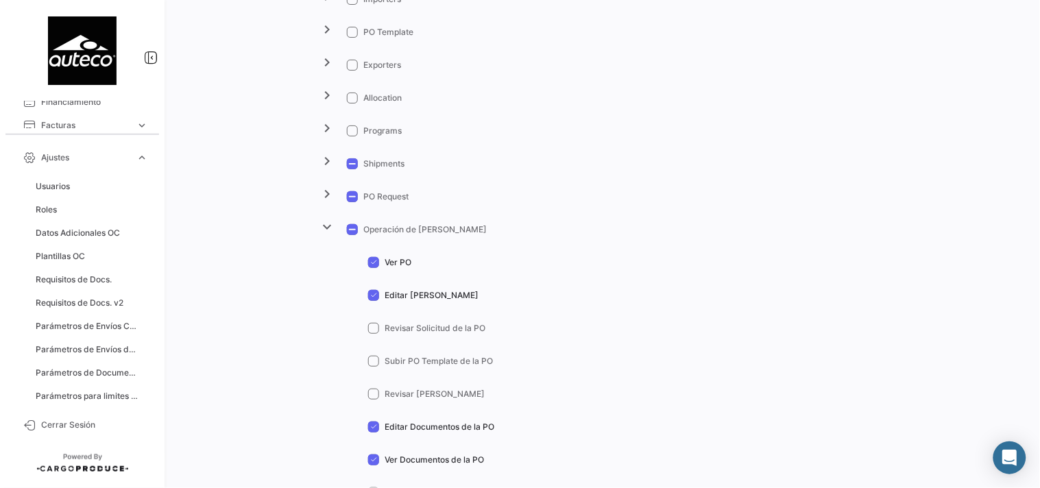
scroll to position [406, 0]
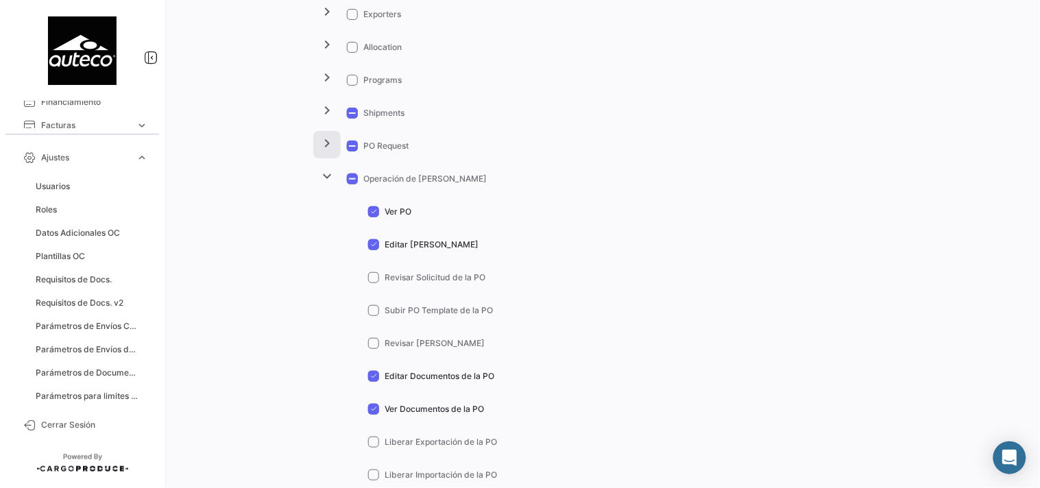
click at [328, 147] on mat-icon "chevron_right" at bounding box center [327, 143] width 16 height 16
click at [327, 147] on mat-icon "expand_more" at bounding box center [327, 143] width 16 height 16
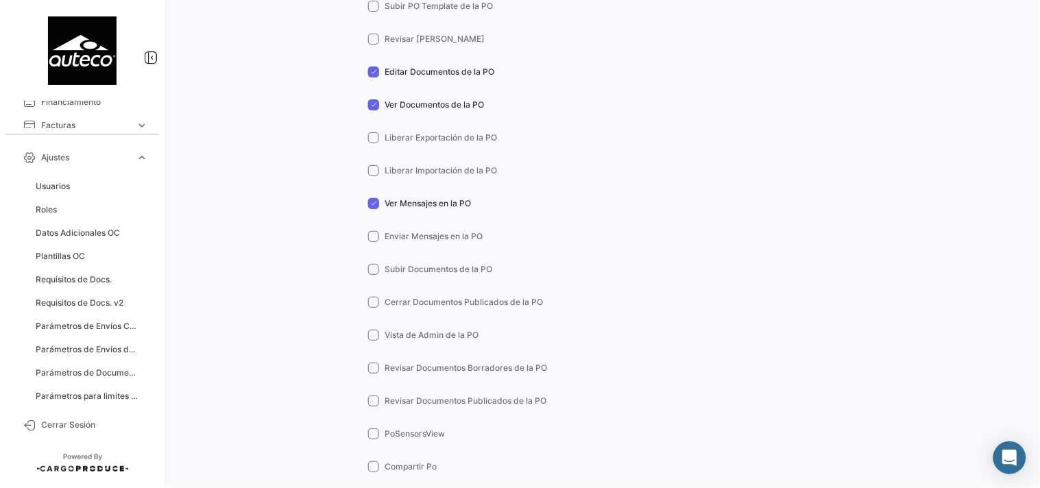
scroll to position [761, 0]
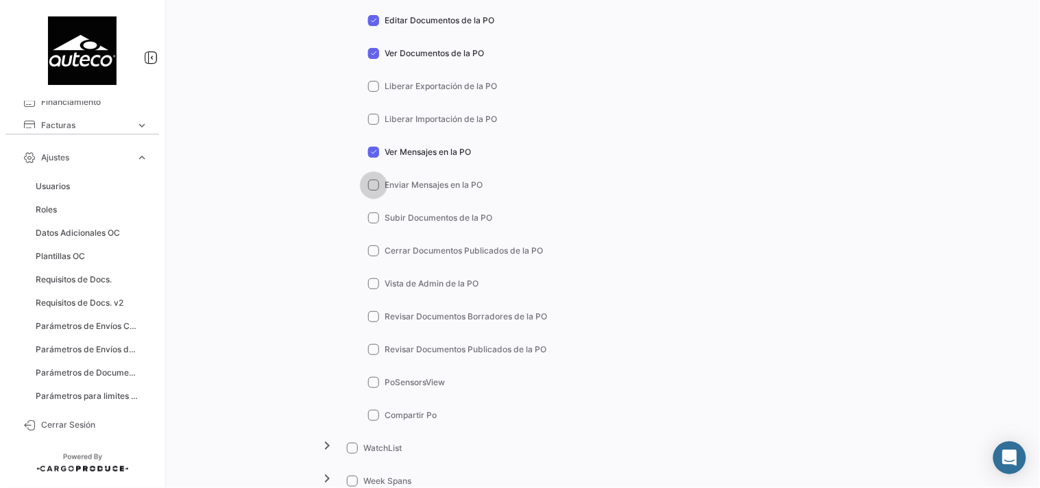
click at [371, 185] on span at bounding box center [373, 185] width 11 height 11
click at [373, 191] on input "Enviar Mensajes en la PO" at bounding box center [373, 191] width 1 height 1
checkbox input "true"
click at [374, 217] on span at bounding box center [373, 217] width 11 height 11
click at [373, 223] on input "Subir Documentos de la PO" at bounding box center [373, 223] width 1 height 1
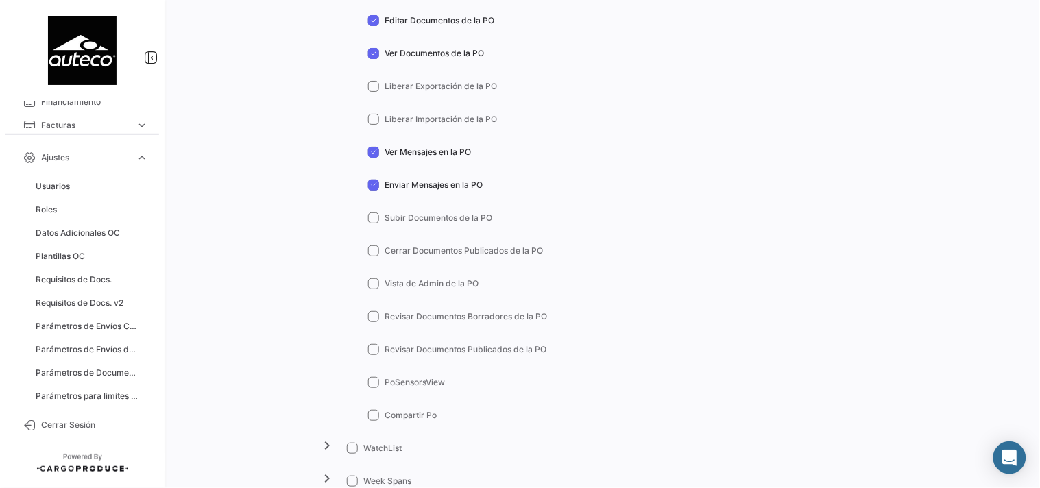
checkbox input "true"
click at [369, 248] on span at bounding box center [373, 250] width 11 height 11
click at [373, 256] on input "Cerrar Documentos Publicados de la PO" at bounding box center [373, 256] width 1 height 1
checkbox input "true"
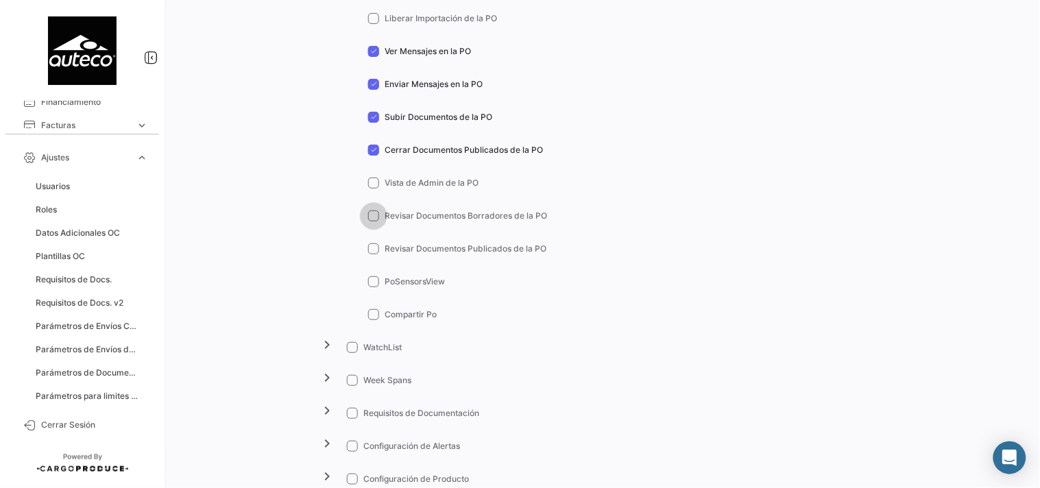
click at [372, 219] on span at bounding box center [373, 215] width 11 height 11
click at [373, 221] on input "Revisar Documentos Borradores de la PO" at bounding box center [373, 221] width 1 height 1
checkbox input "true"
click at [368, 252] on span at bounding box center [373, 248] width 11 height 11
click at [373, 254] on input "Revisar Documentos Publicados de la PO" at bounding box center [373, 254] width 1 height 1
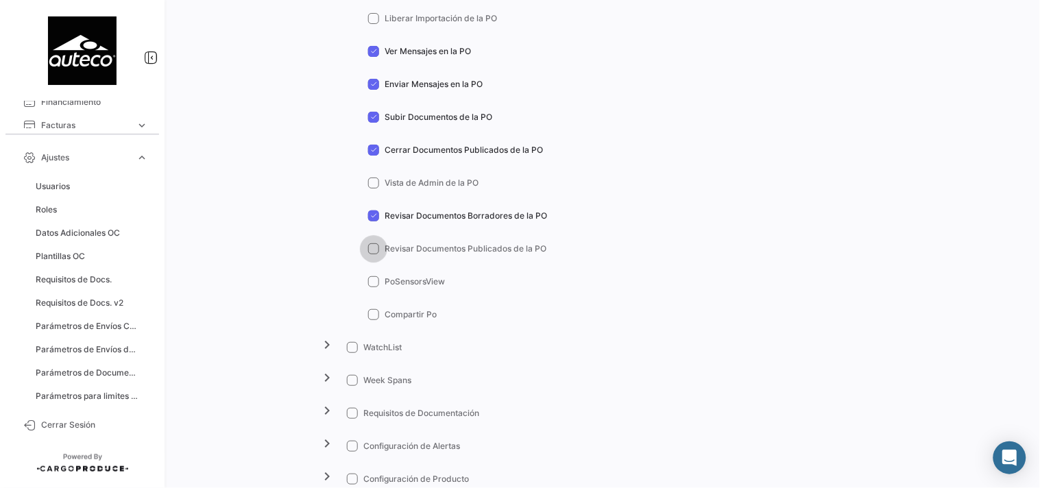
checkbox input "true"
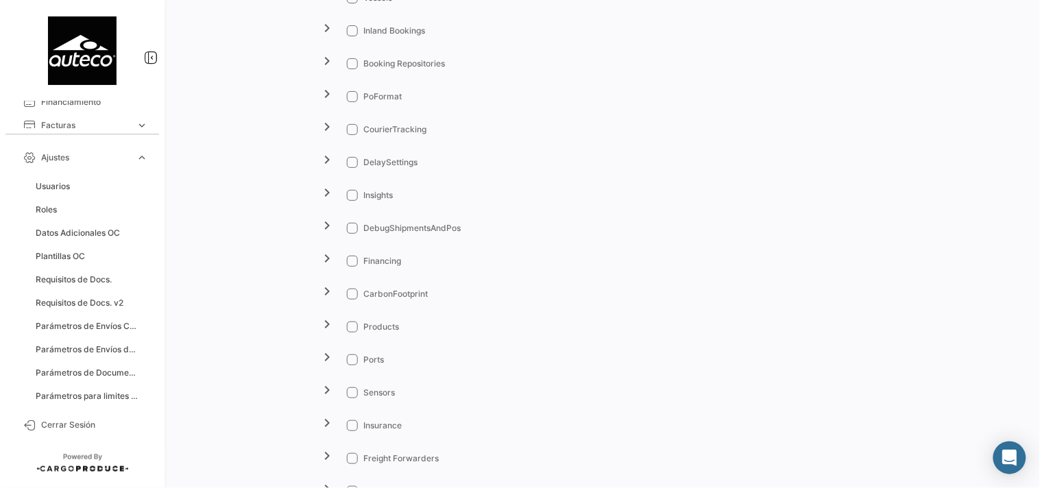
scroll to position [1624, 0]
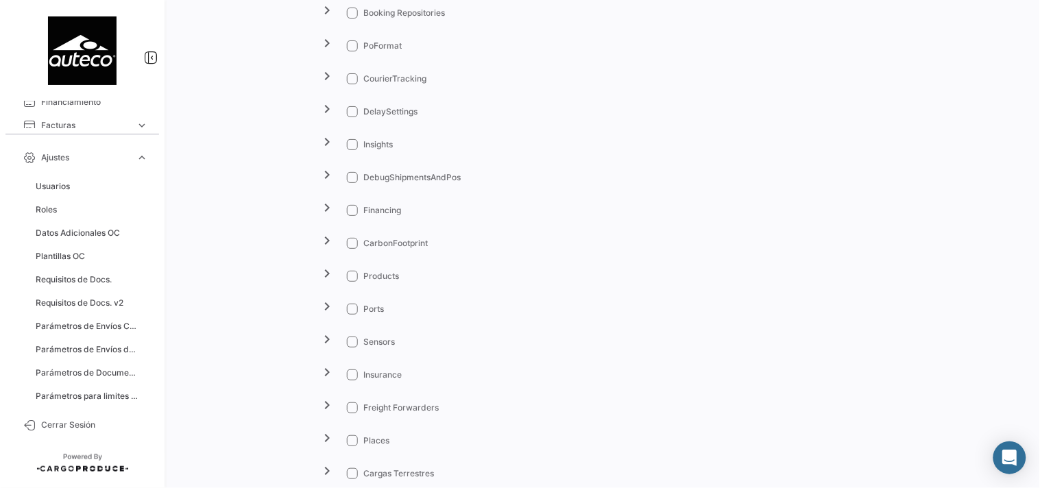
click at [353, 145] on span at bounding box center [352, 144] width 11 height 11
click at [352, 150] on input "Insights" at bounding box center [352, 150] width 1 height 1
checkbox input "true"
click at [329, 147] on mat-icon "chevron_right" at bounding box center [327, 142] width 16 height 16
click at [329, 147] on mat-icon "expand_more" at bounding box center [327, 142] width 16 height 16
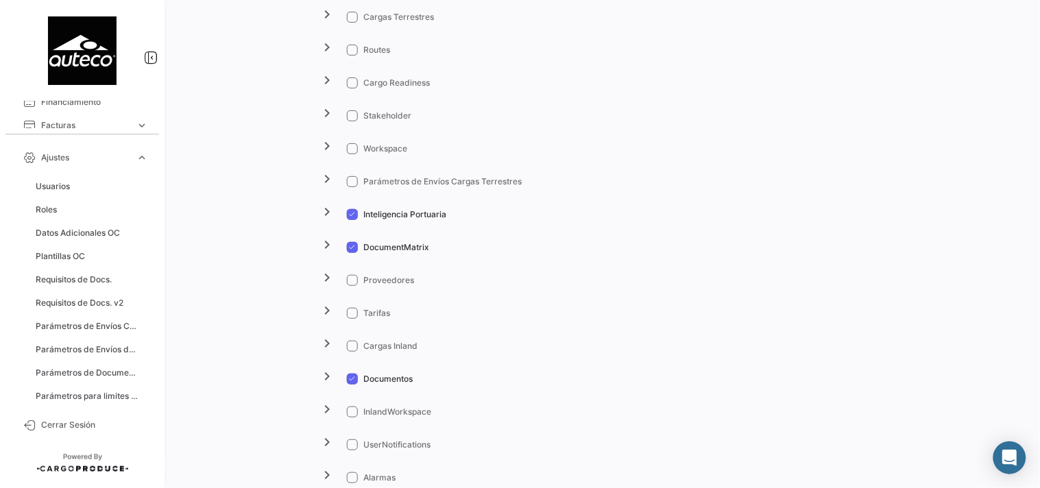
scroll to position [2183, 0]
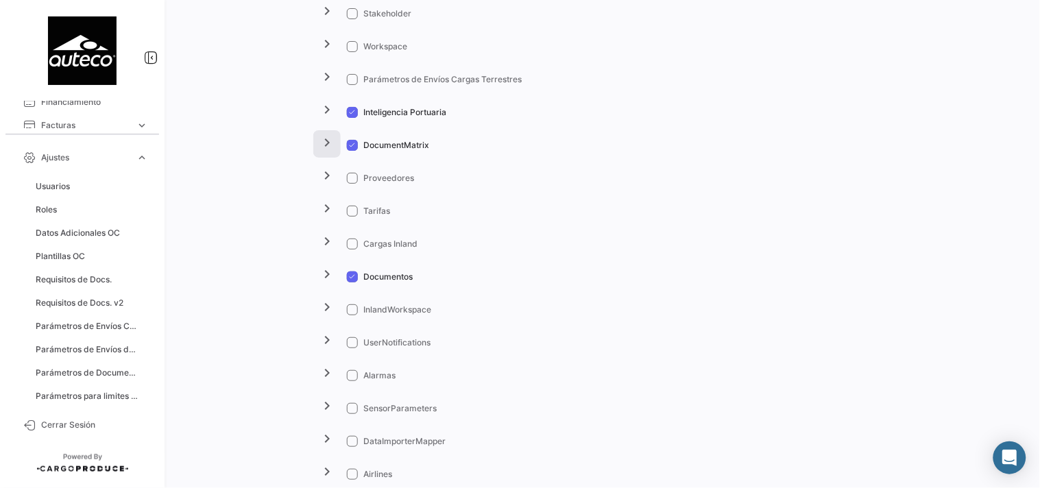
click at [319, 140] on mat-icon "chevron_right" at bounding box center [327, 142] width 16 height 16
click at [323, 142] on mat-icon "expand_more" at bounding box center [327, 142] width 16 height 16
click at [327, 108] on mat-icon "chevron_right" at bounding box center [327, 109] width 16 height 16
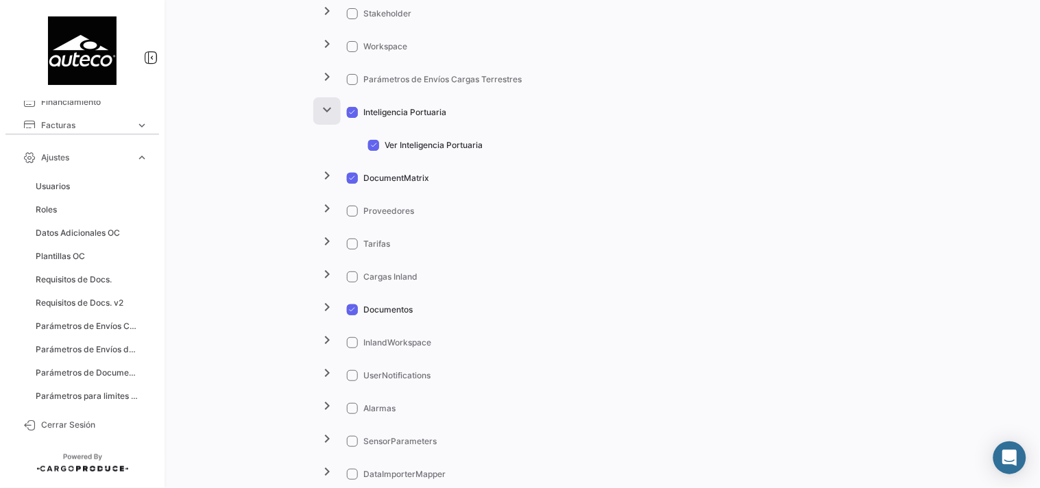
click at [327, 108] on mat-icon "expand_more" at bounding box center [327, 109] width 16 height 16
click at [353, 206] on span at bounding box center [352, 211] width 11 height 11
click at [352, 217] on input "Tarifas" at bounding box center [352, 217] width 1 height 1
checkbox input "true"
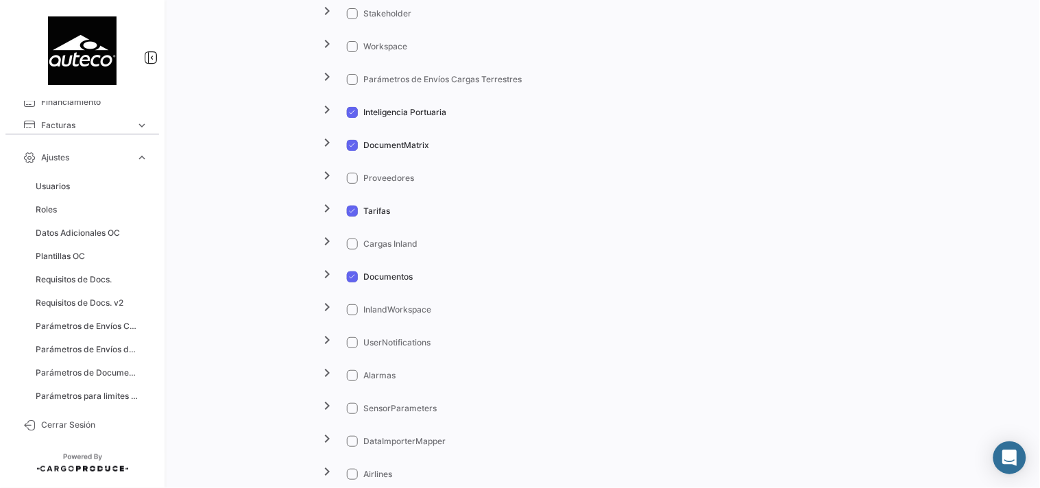
scroll to position [2233, 0]
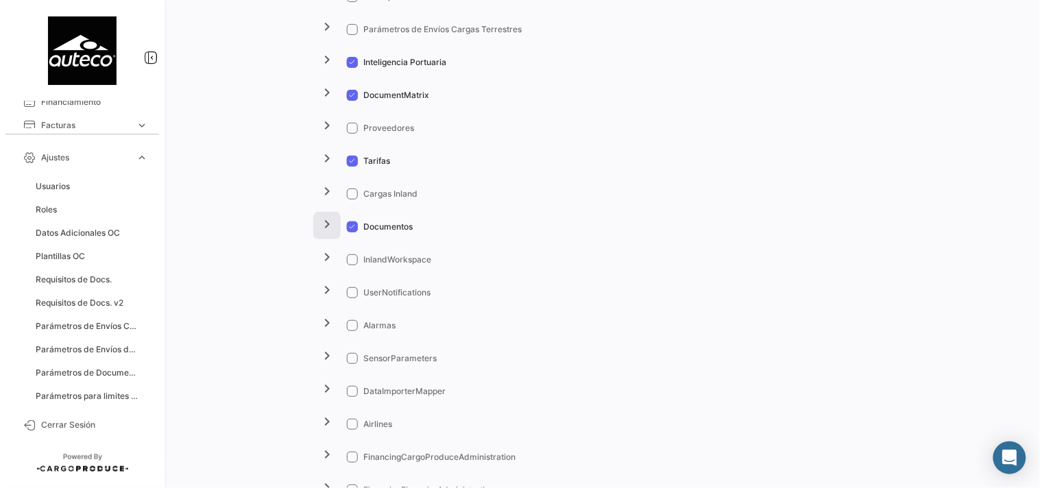
click at [324, 218] on mat-icon "chevron_right" at bounding box center [327, 224] width 16 height 16
click at [324, 218] on mat-icon "expand_more" at bounding box center [327, 224] width 16 height 16
click at [352, 125] on span at bounding box center [352, 128] width 11 height 11
click at [352, 134] on input "Proveedores" at bounding box center [352, 134] width 1 height 1
checkbox input "true"
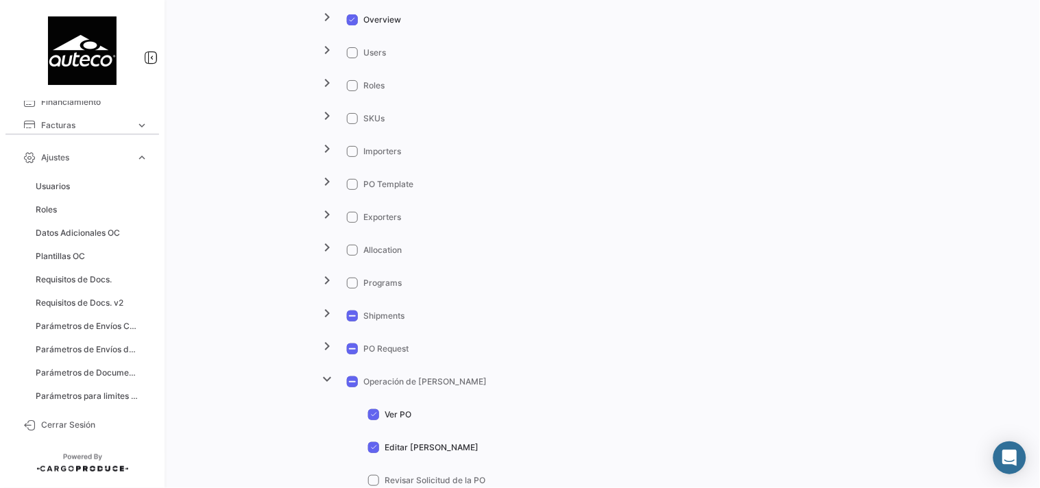
scroll to position [406, 0]
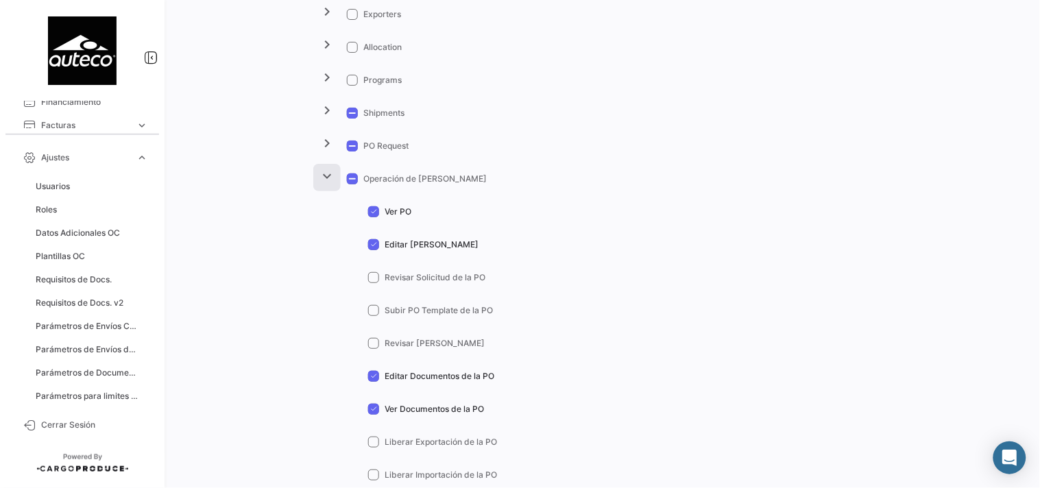
click at [328, 179] on mat-icon "expand_more" at bounding box center [327, 176] width 16 height 16
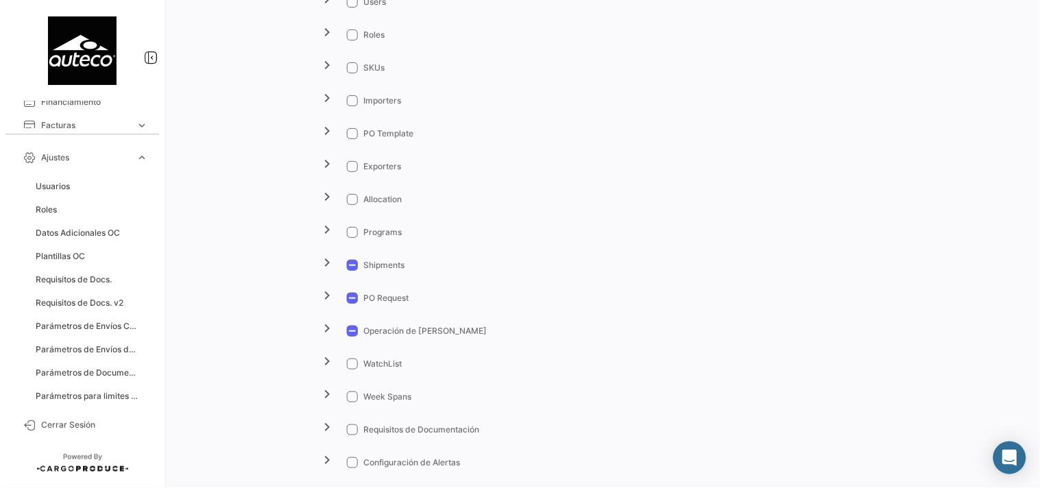
scroll to position [0, 0]
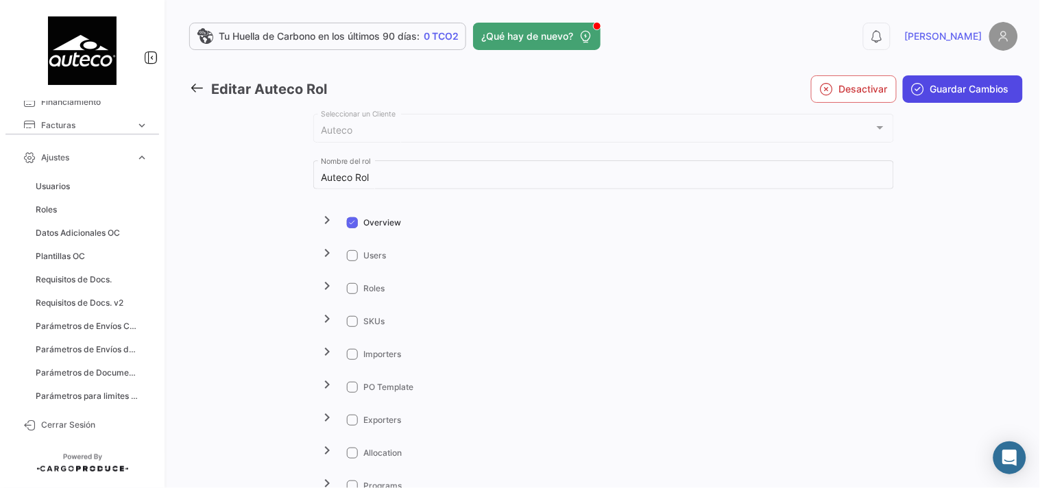
click at [935, 93] on span "Guardar Cambios" at bounding box center [969, 89] width 79 height 14
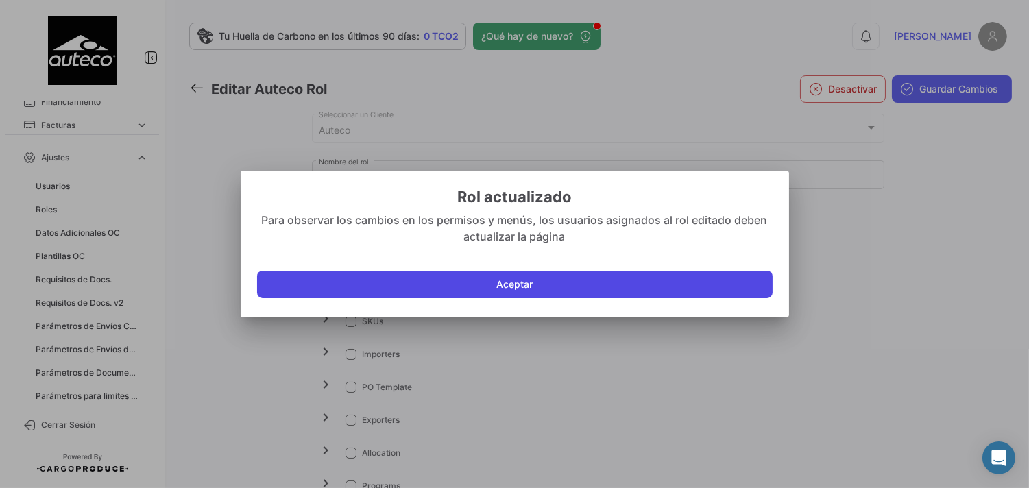
click at [519, 284] on button "Aceptar" at bounding box center [514, 284] width 515 height 27
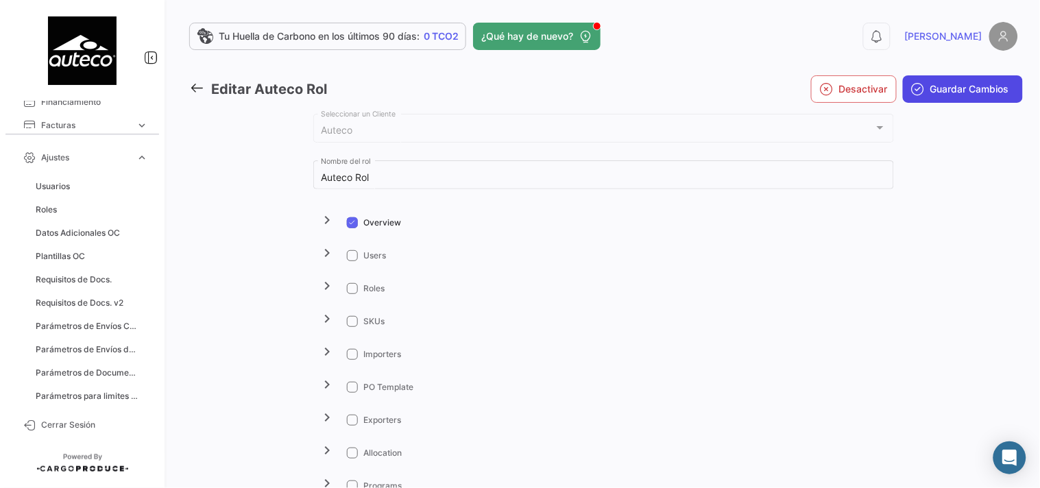
click at [912, 87] on icon "submit" at bounding box center [918, 89] width 14 height 14
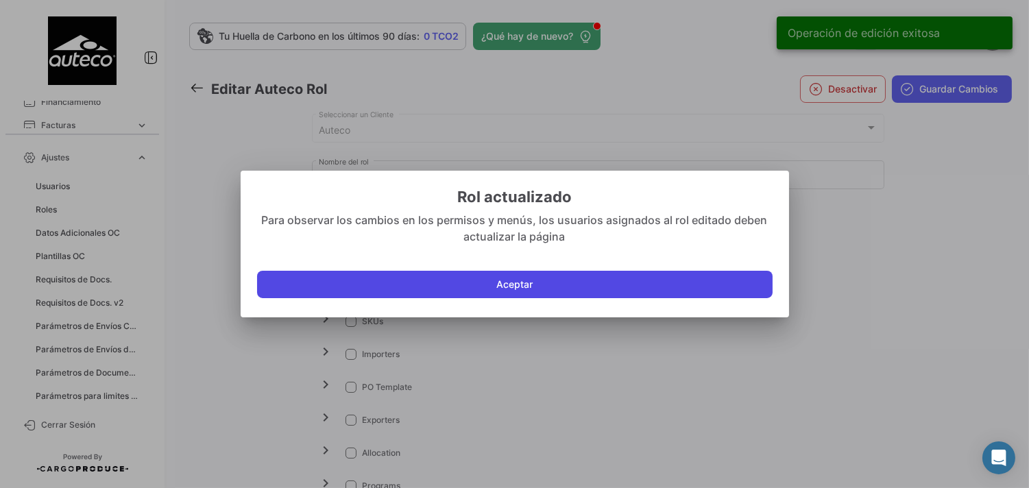
click at [459, 289] on button "Aceptar" at bounding box center [514, 284] width 515 height 27
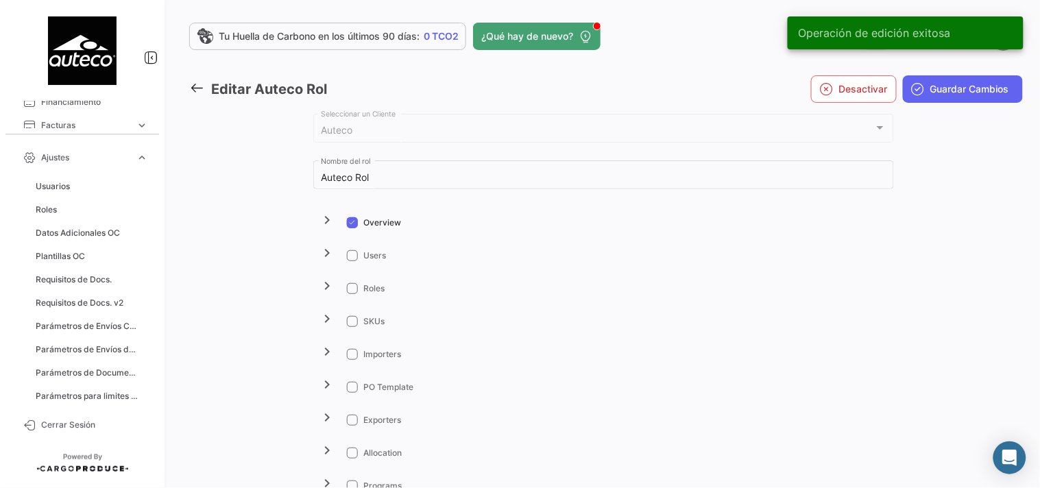
click at [195, 91] on icon at bounding box center [196, 87] width 15 height 15
